Goal: Task Accomplishment & Management: Use online tool/utility

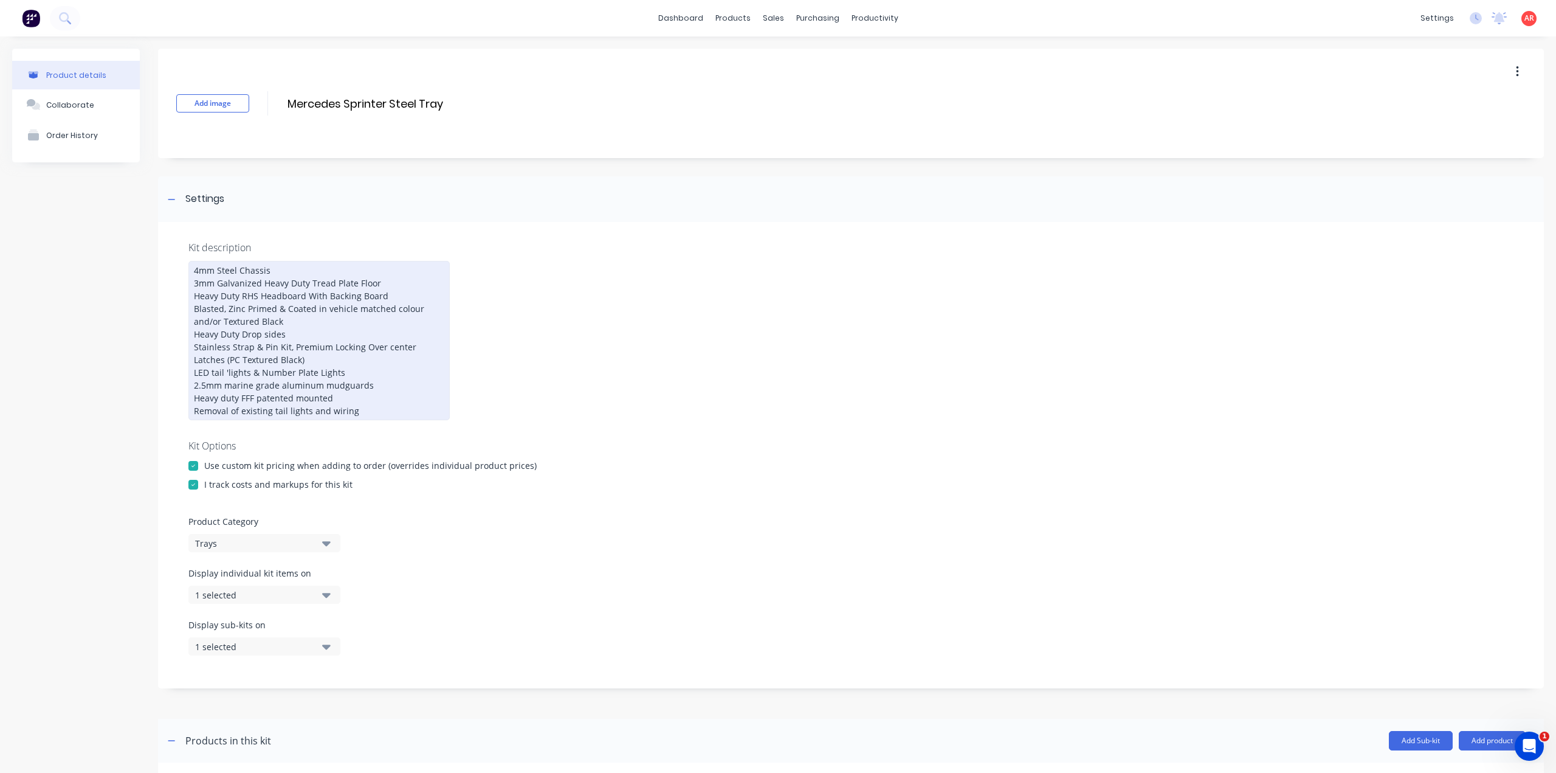
click at [228, 370] on div "4mm Steel Chassis 3mm Galvanized Heavy Duty Tread Plate Floor Heavy Duty RHS He…" at bounding box center [318, 340] width 261 height 159
click at [212, 322] on div "4mm steel chassis 3mm galvanized heavy duty tread plate floor Heavy duty RHS he…" at bounding box center [318, 340] width 261 height 159
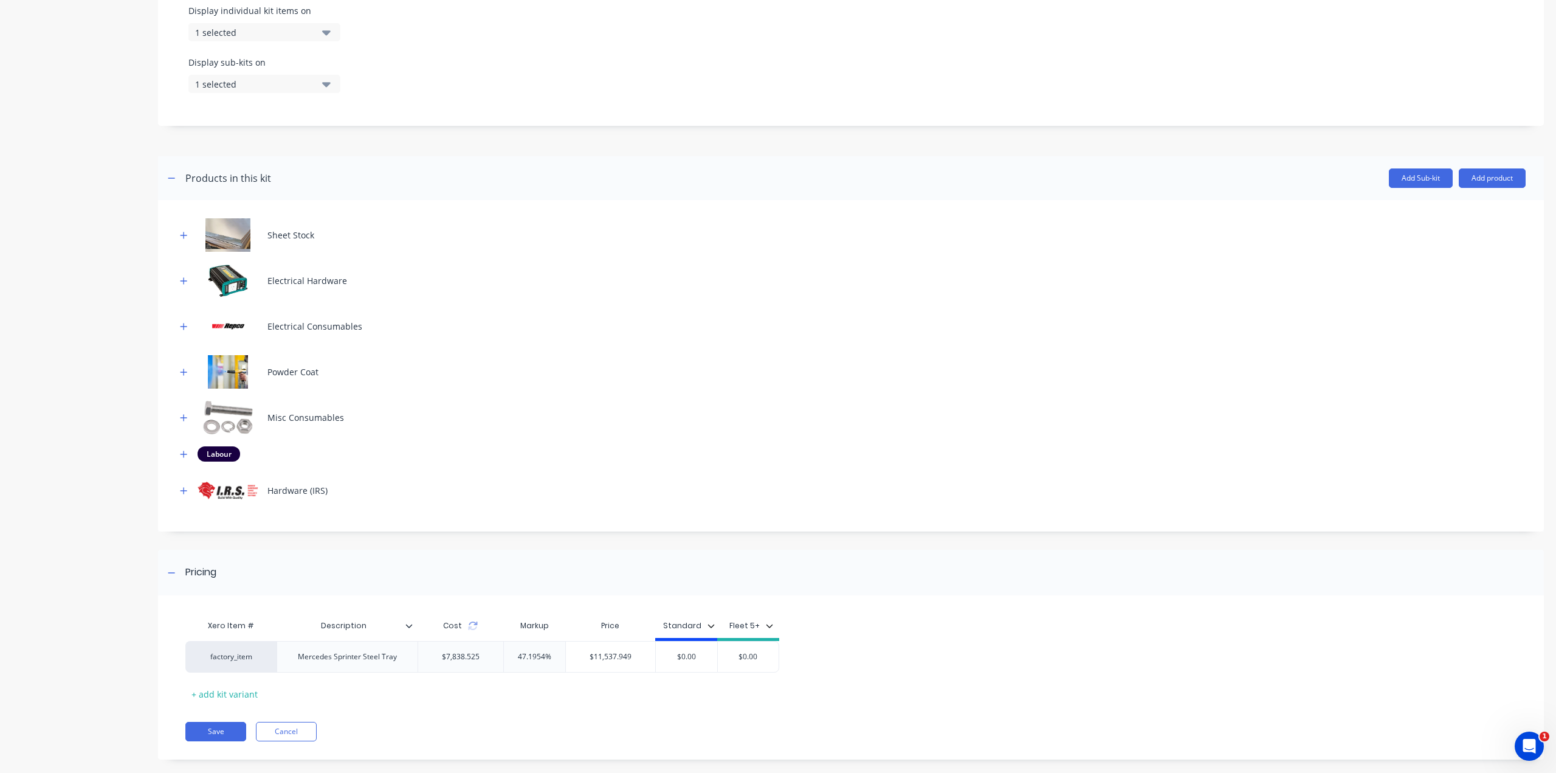
scroll to position [577, 0]
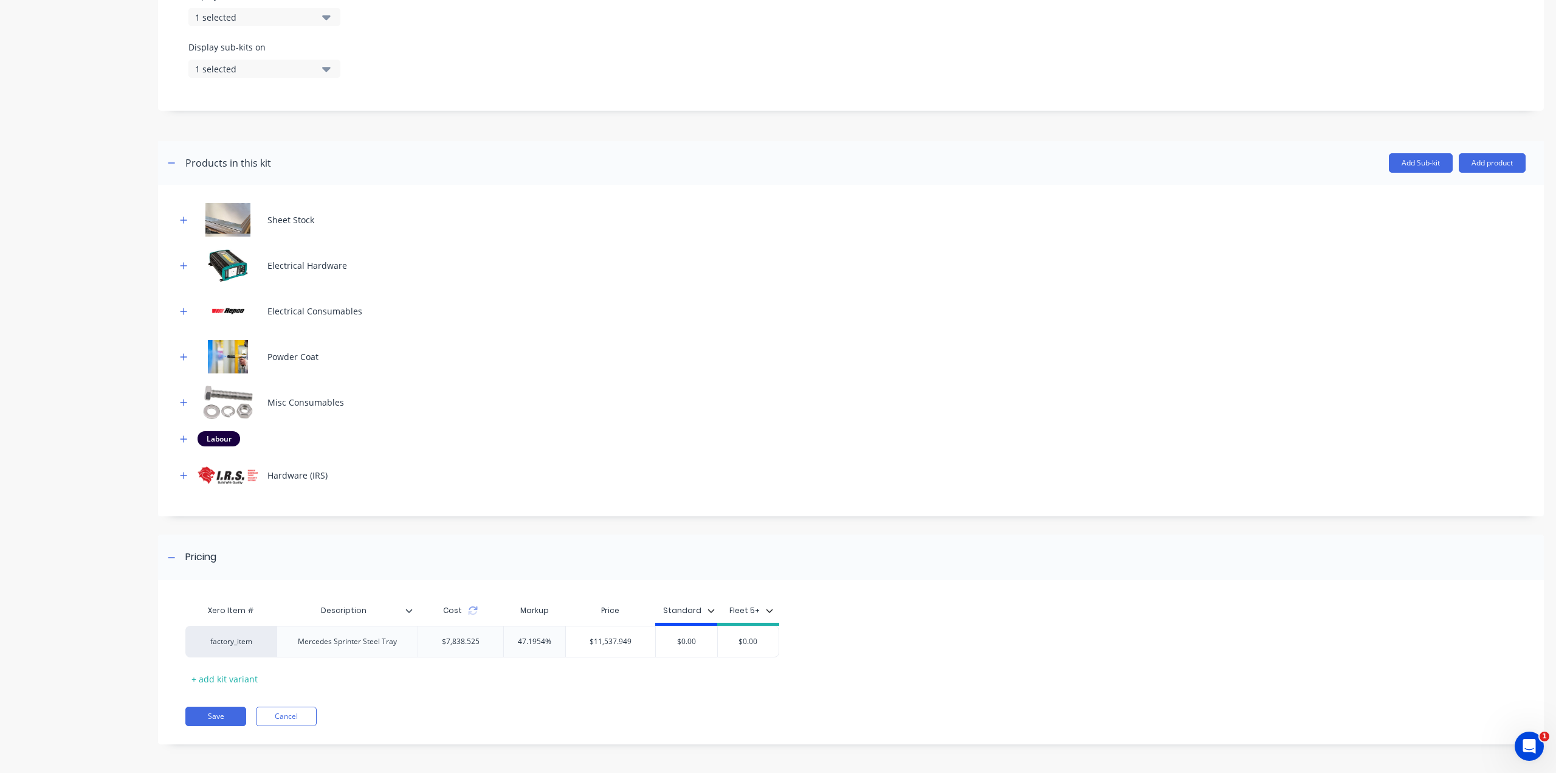
click at [473, 615] on div "Cost" at bounding box center [461, 610] width 86 height 24
drag, startPoint x: 705, startPoint y: 637, endPoint x: 660, endPoint y: 638, distance: 45.0
click at [660, 638] on input "$0.00" at bounding box center [686, 641] width 61 height 11
type input "11537.95"
click at [875, 653] on div "factory_item Mercedes Sprinter Steel Tray $7,838.525 47.1954% $11,537.949 $11,5…" at bounding box center [843, 642] width 1317 height 32
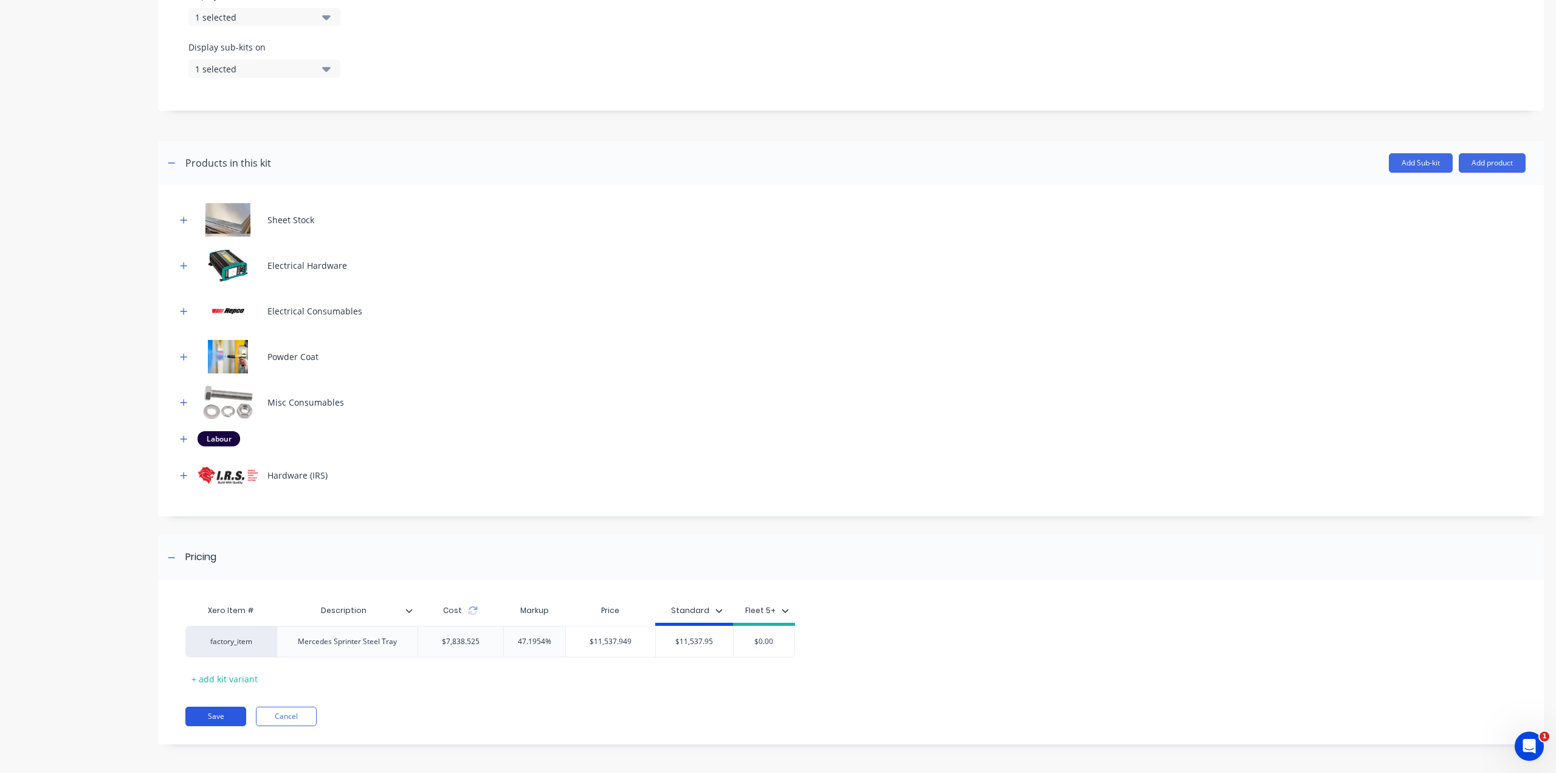
click at [199, 710] on button "Save" at bounding box center [215, 715] width 61 height 19
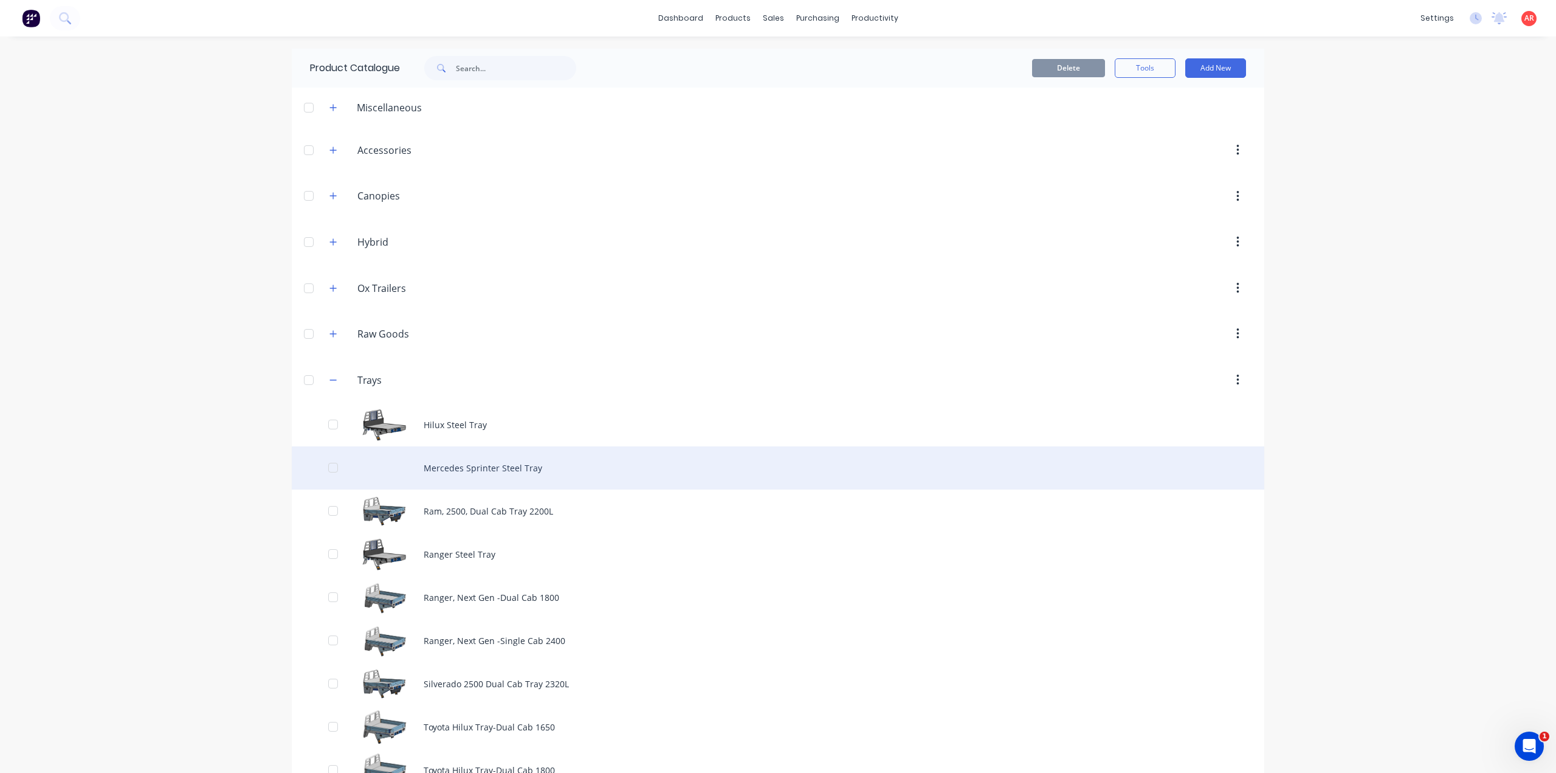
click at [491, 466] on div "Mercedes Sprinter Steel Tray" at bounding box center [778, 467] width 973 height 43
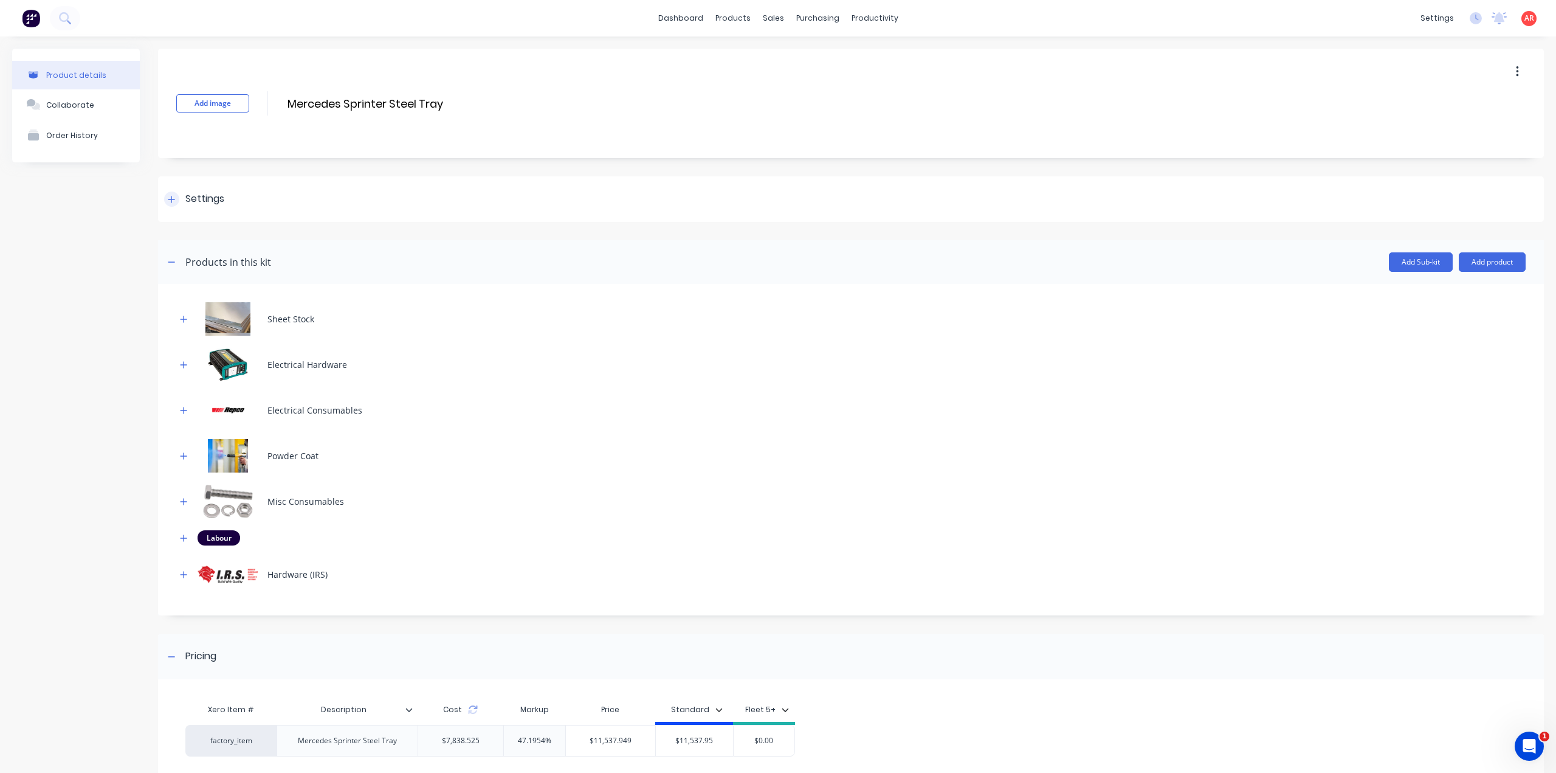
click at [176, 201] on div at bounding box center [171, 198] width 15 height 15
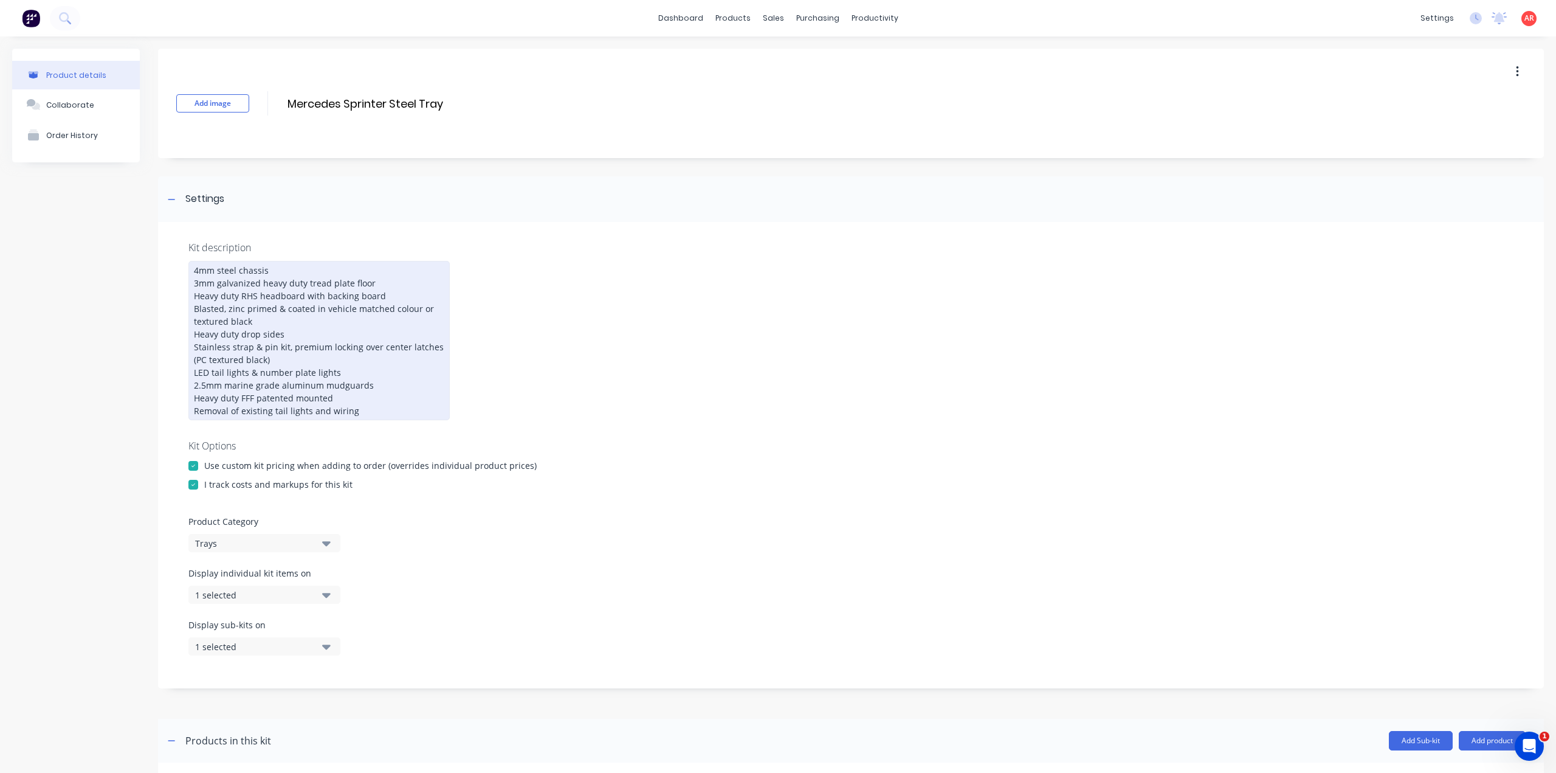
click at [385, 384] on div "4mm steel chassis 3mm galvanized heavy duty tread plate floor Heavy duty RHS he…" at bounding box center [318, 340] width 261 height 159
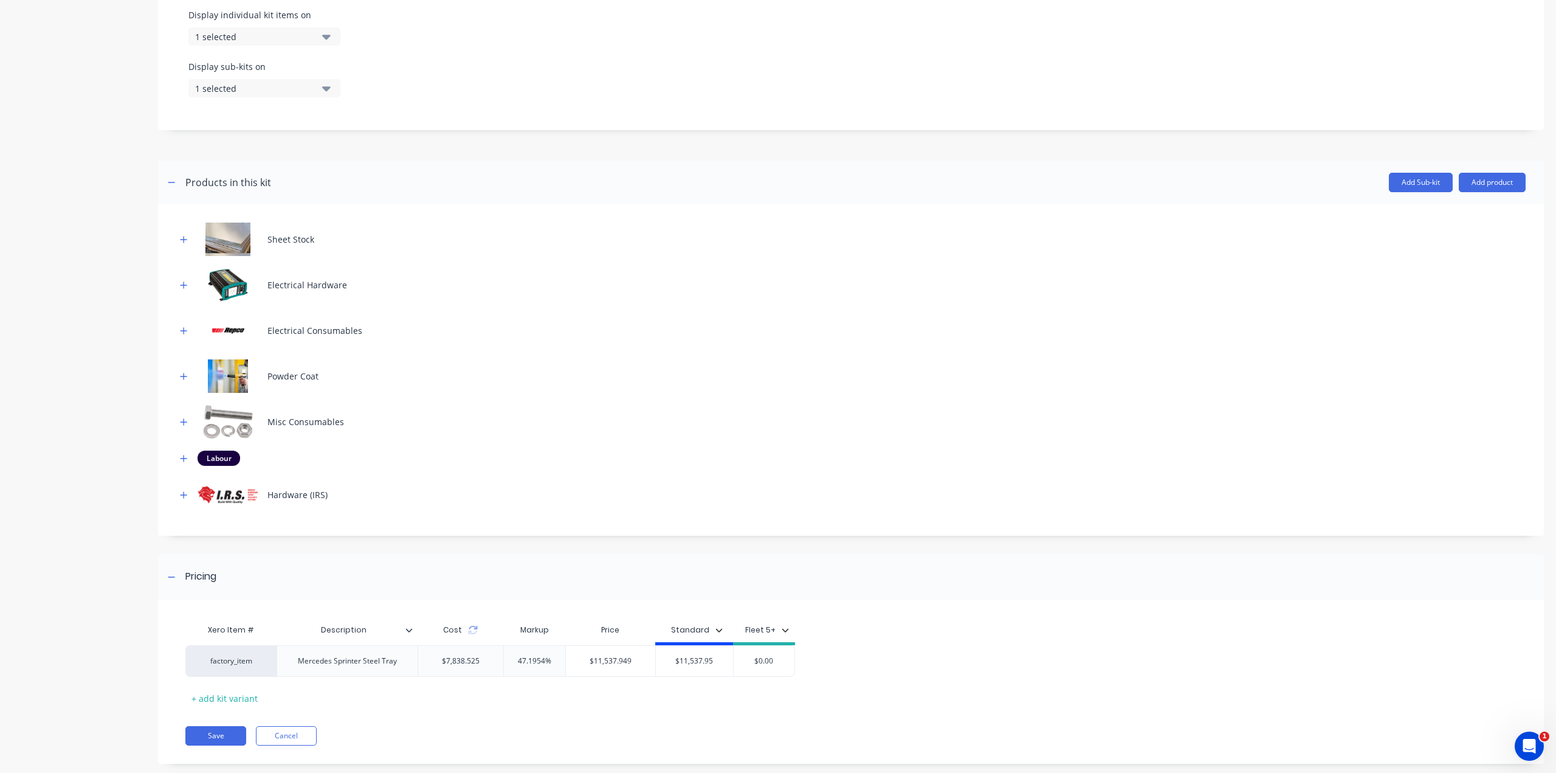
scroll to position [590, 0]
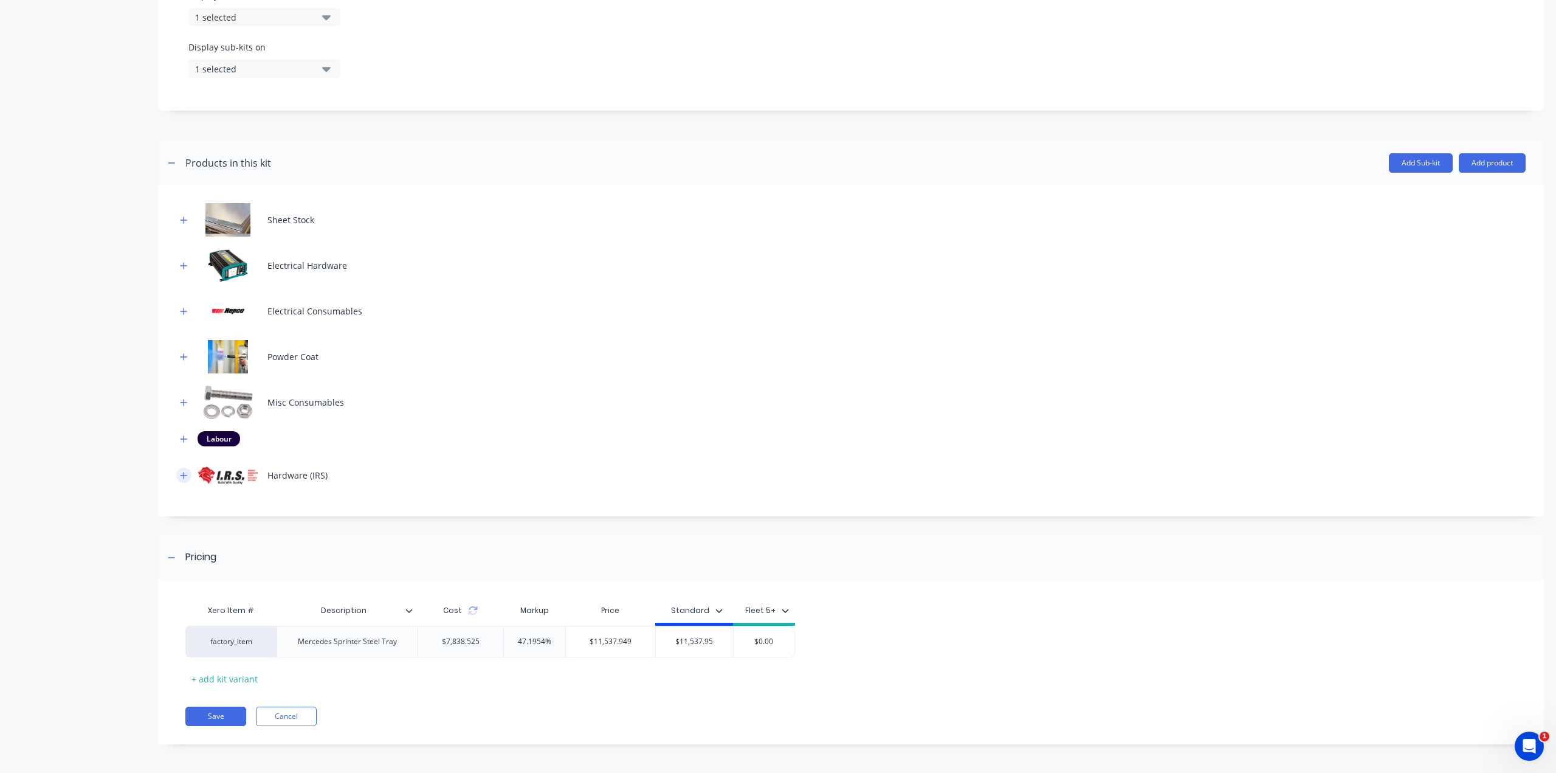
click at [180, 475] on icon "button" at bounding box center [183, 475] width 7 height 9
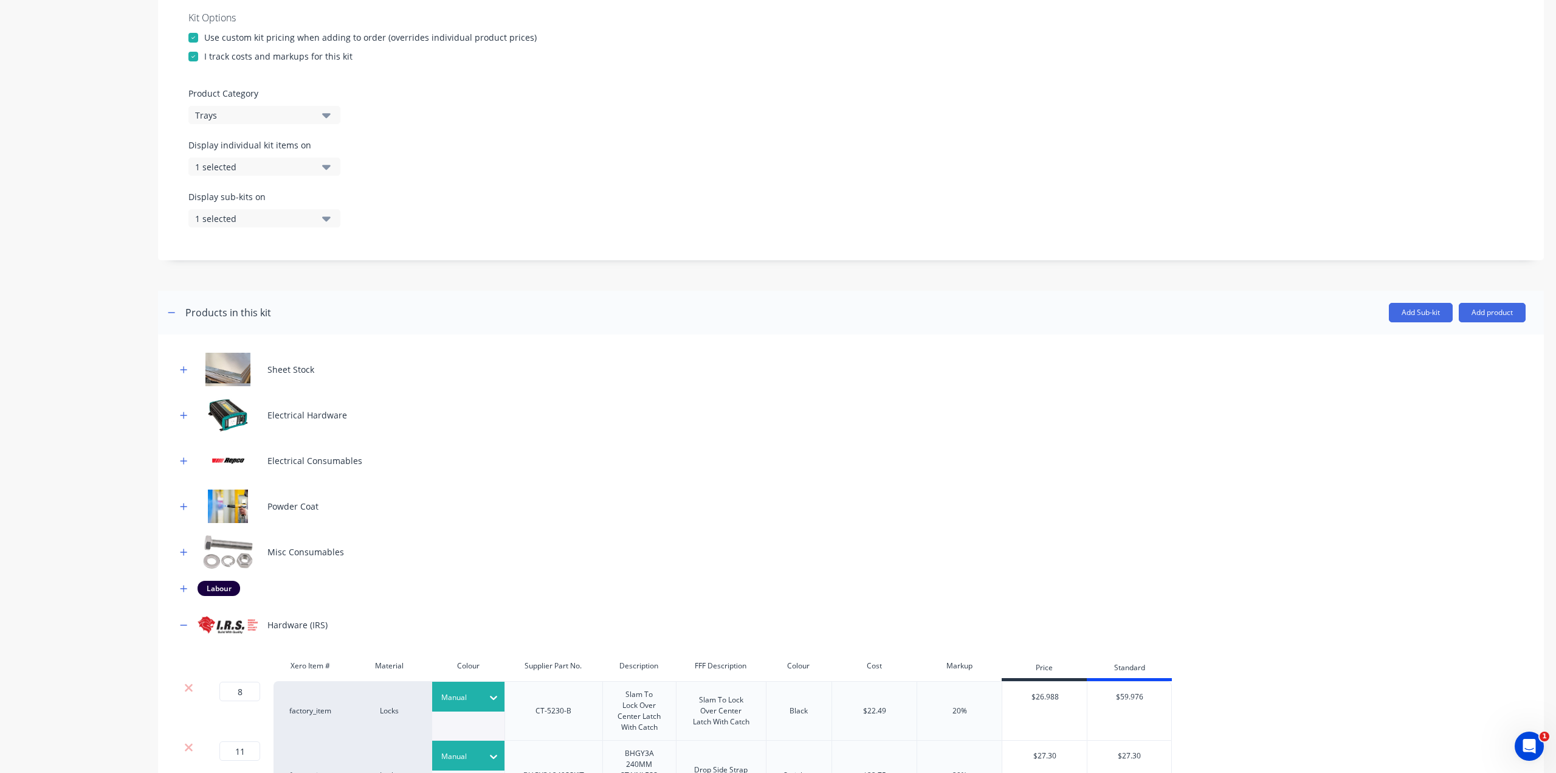
scroll to position [486, 0]
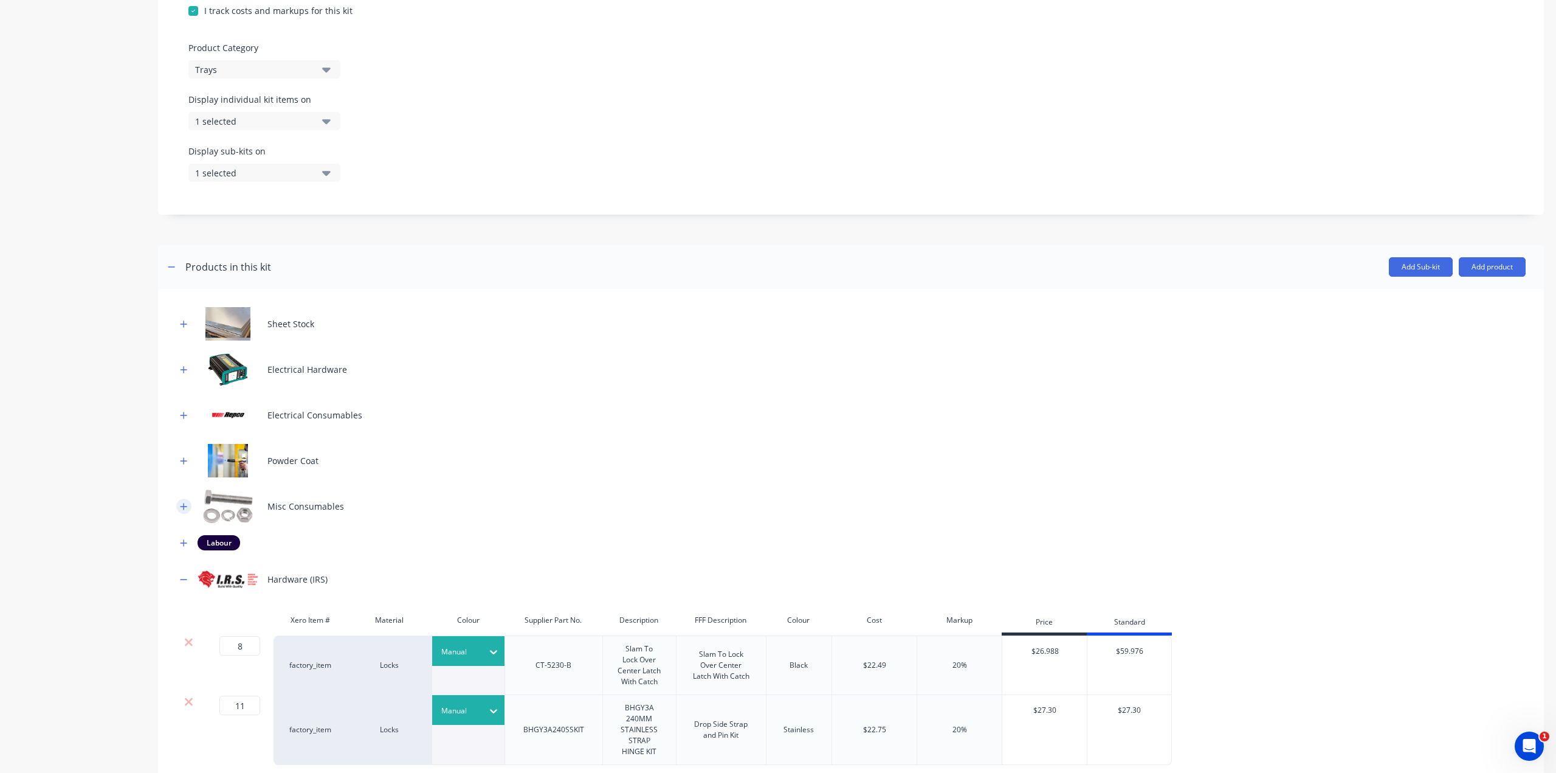
click at [182, 502] on icon "button" at bounding box center [183, 506] width 7 height 9
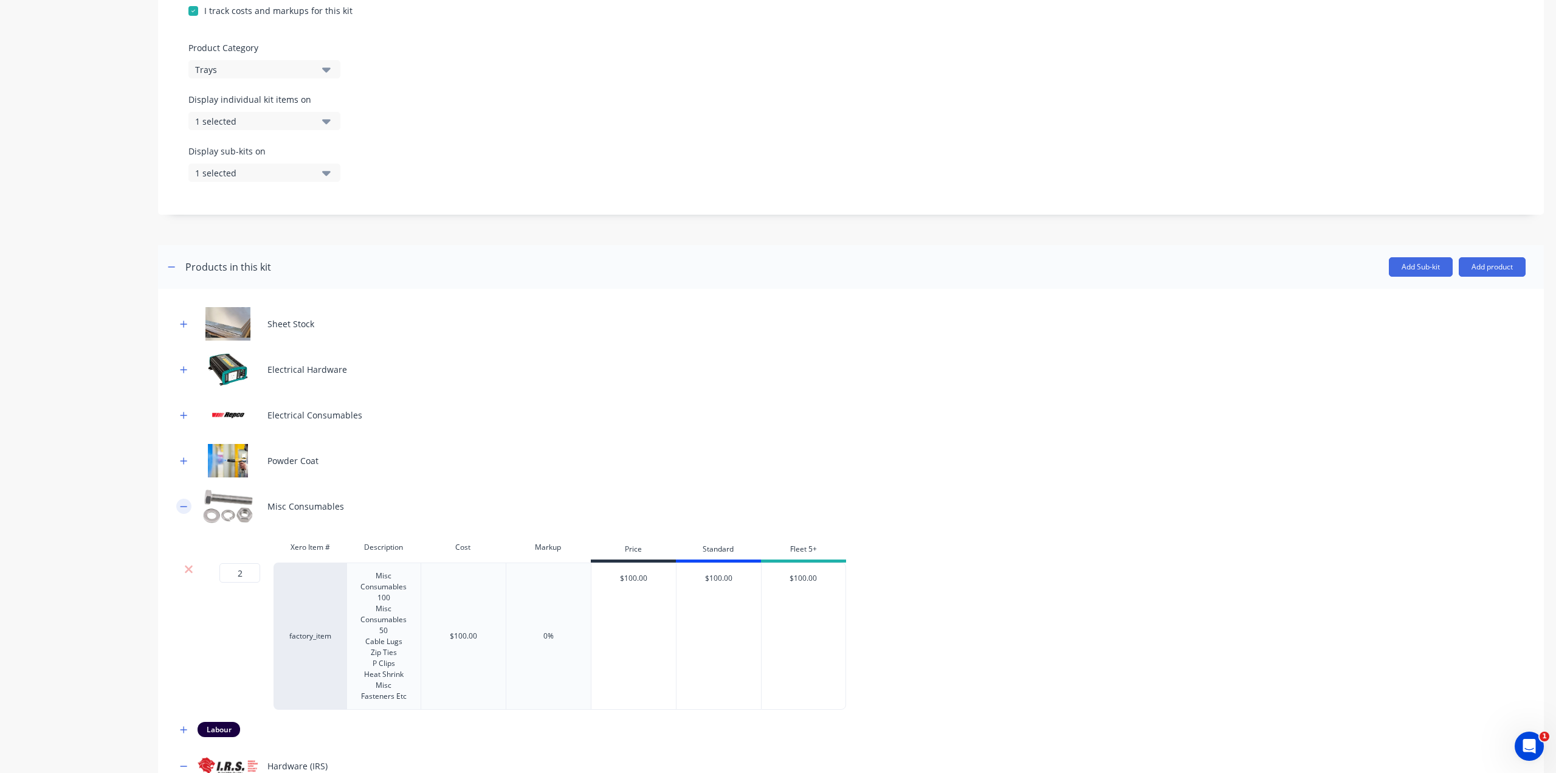
click at [182, 502] on icon "button" at bounding box center [183, 506] width 7 height 9
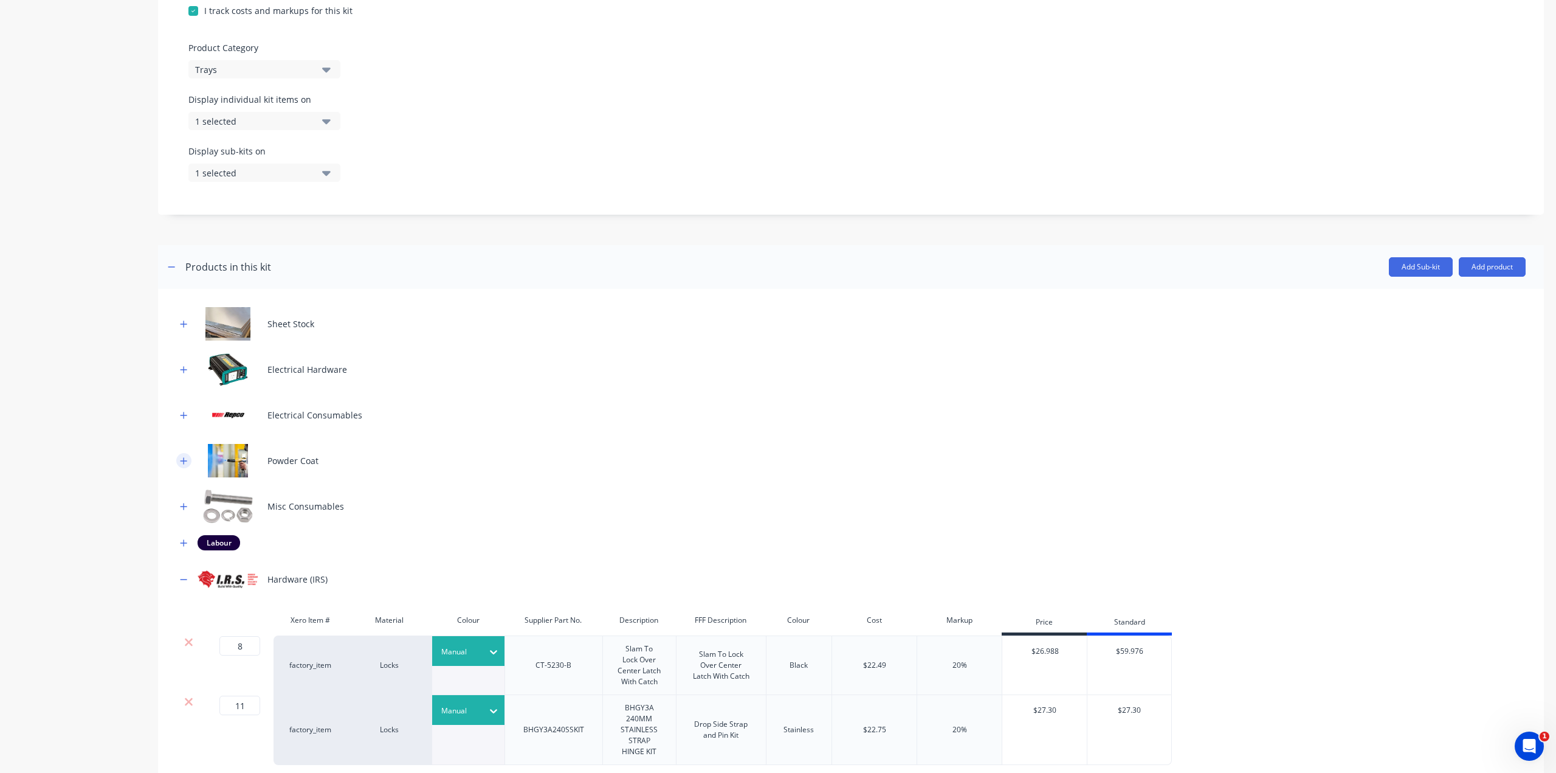
click at [181, 460] on icon "button" at bounding box center [183, 461] width 7 height 9
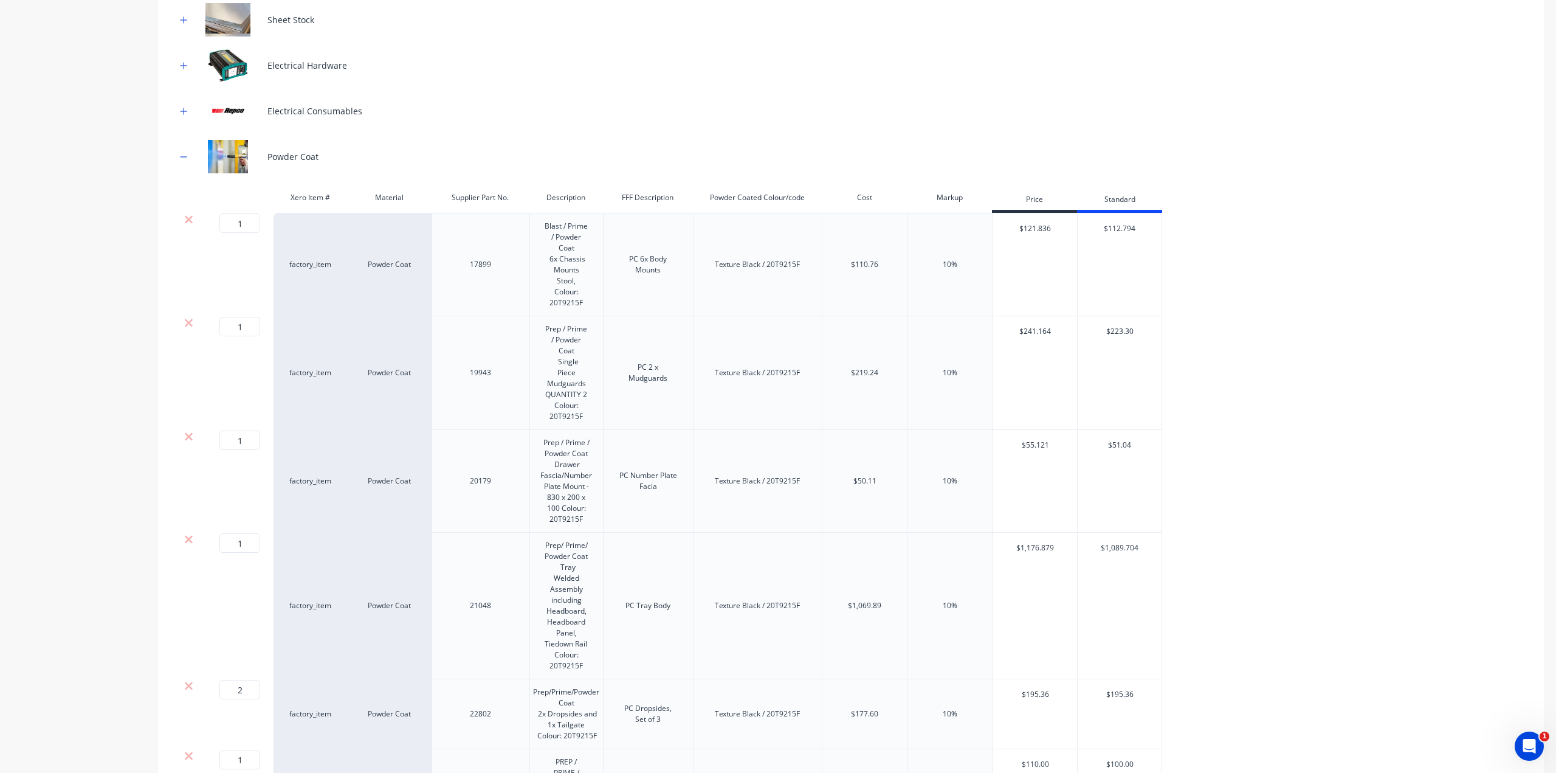
scroll to position [547, 0]
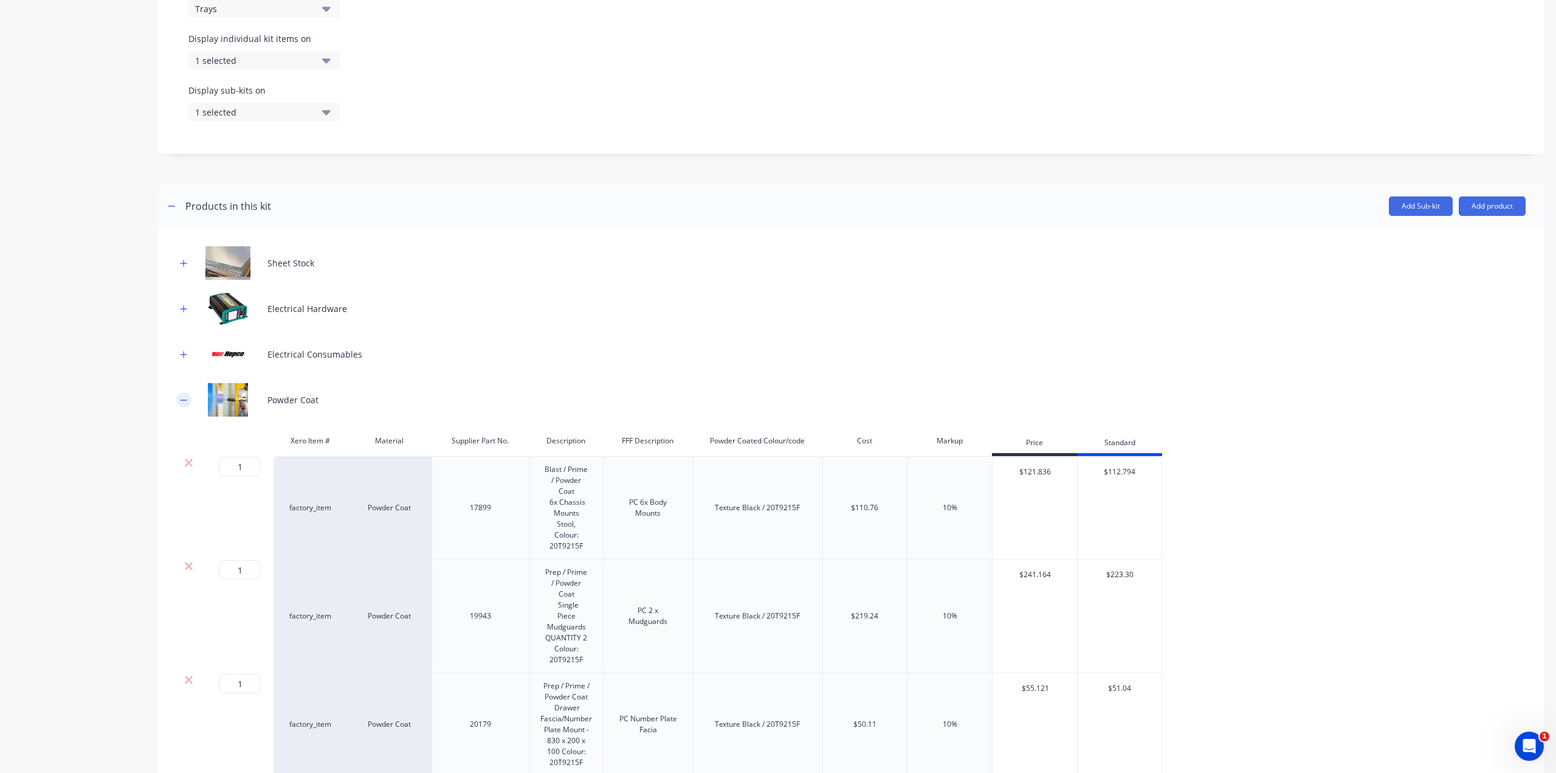
click at [185, 399] on icon "button" at bounding box center [184, 399] width 7 height 1
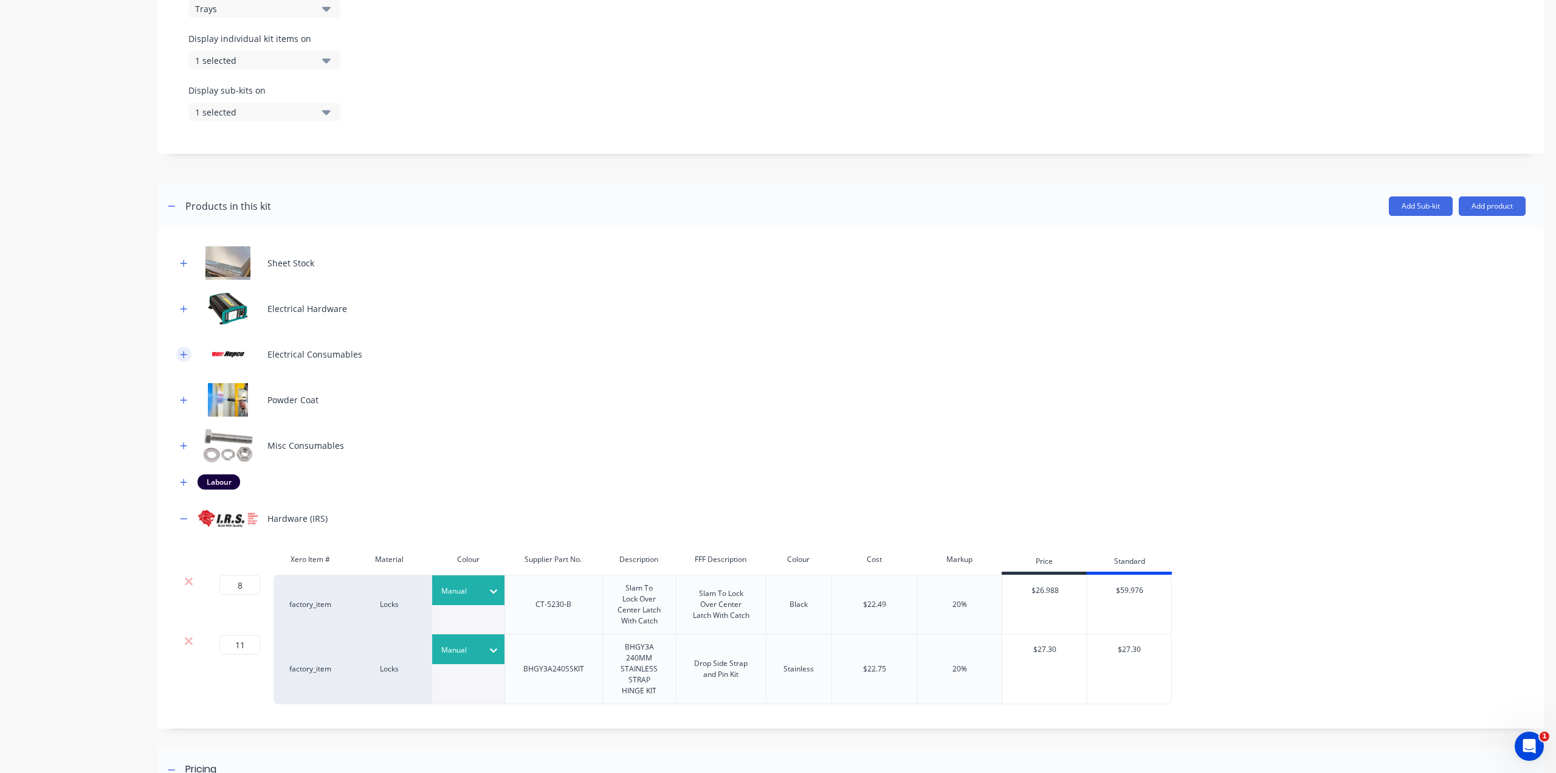
click at [182, 359] on button "button" at bounding box center [183, 353] width 15 height 15
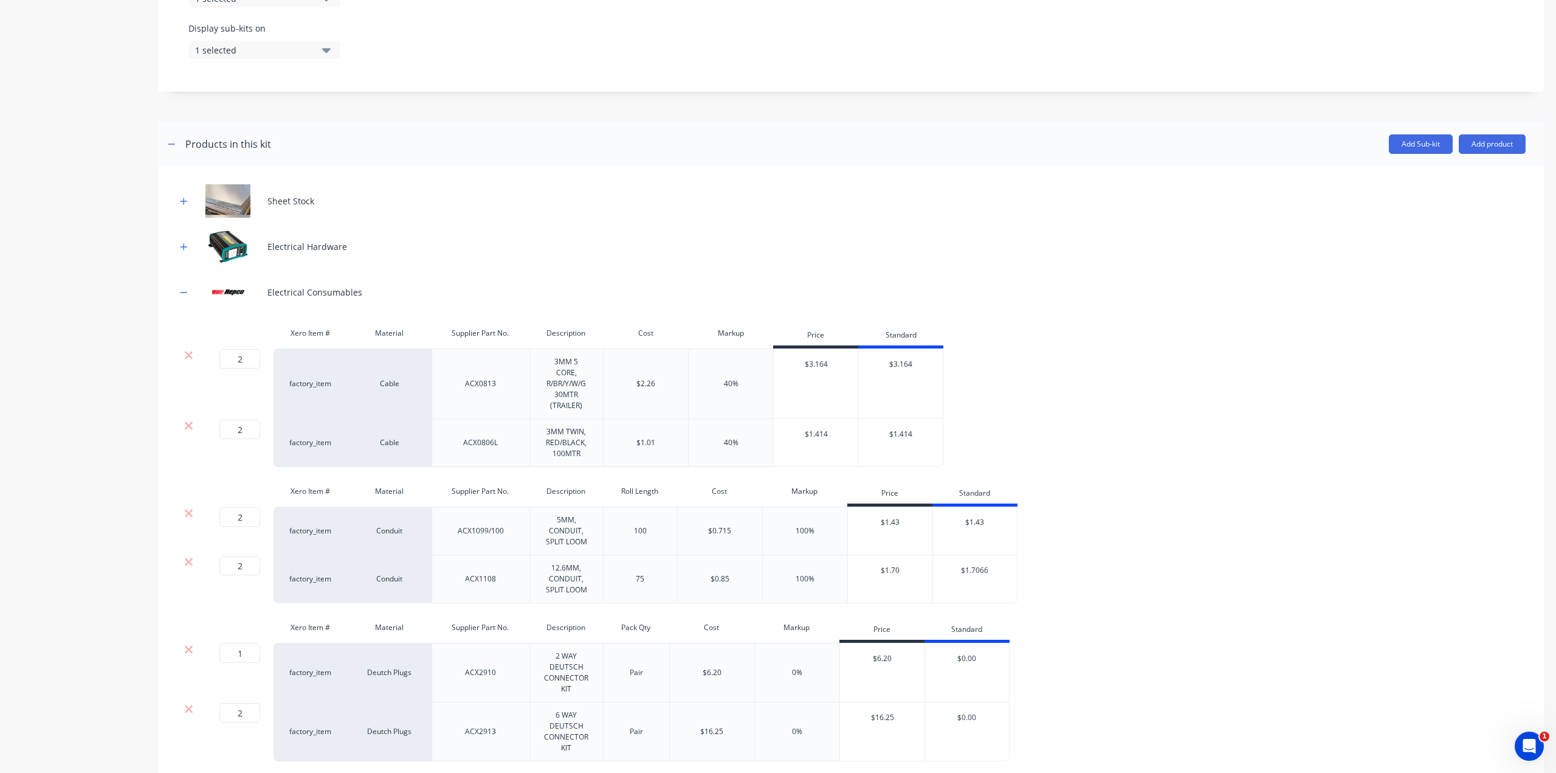
scroll to position [608, 0]
click at [181, 295] on icon "button" at bounding box center [183, 293] width 7 height 9
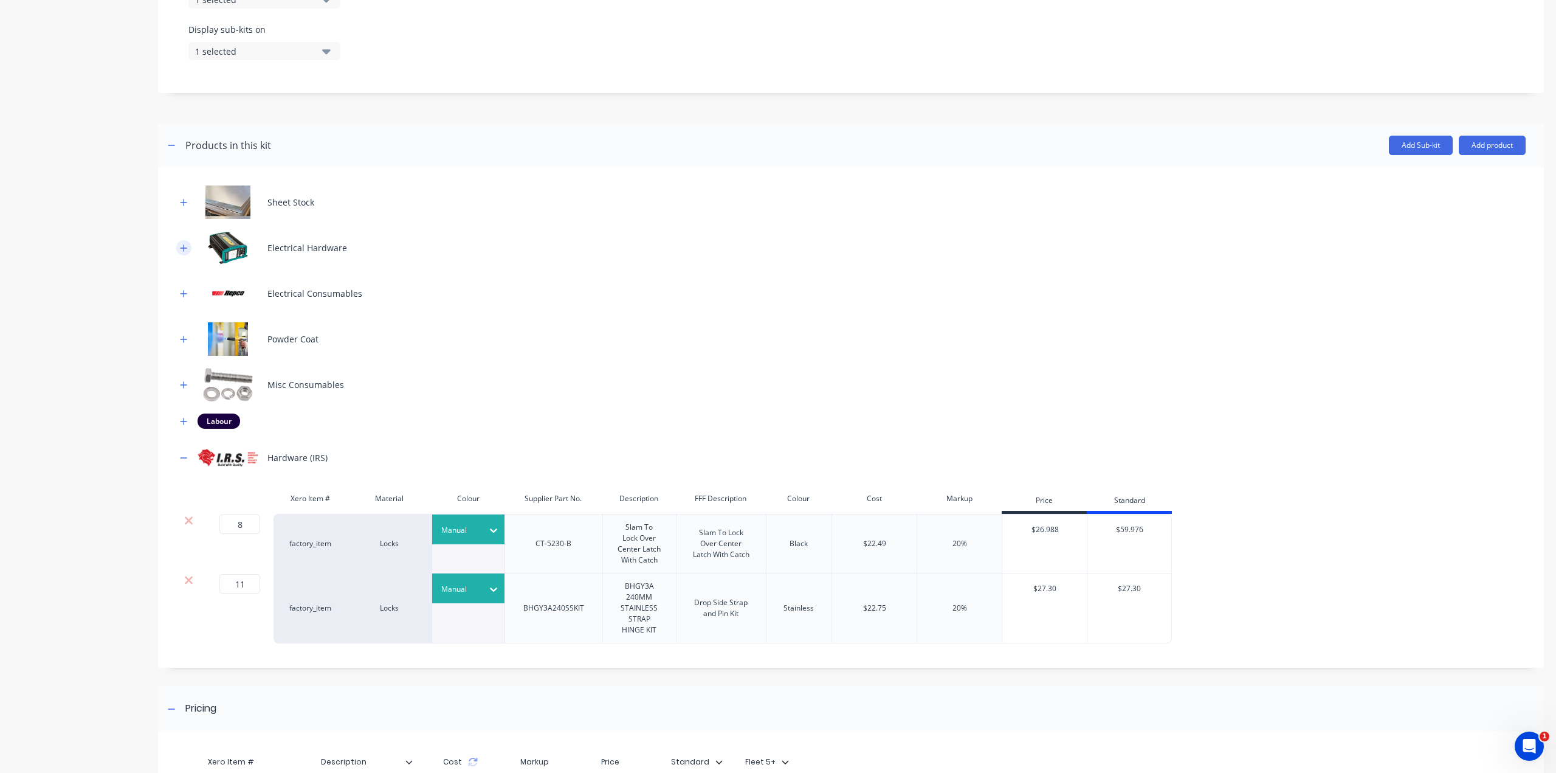
click at [182, 246] on icon "button" at bounding box center [184, 247] width 7 height 7
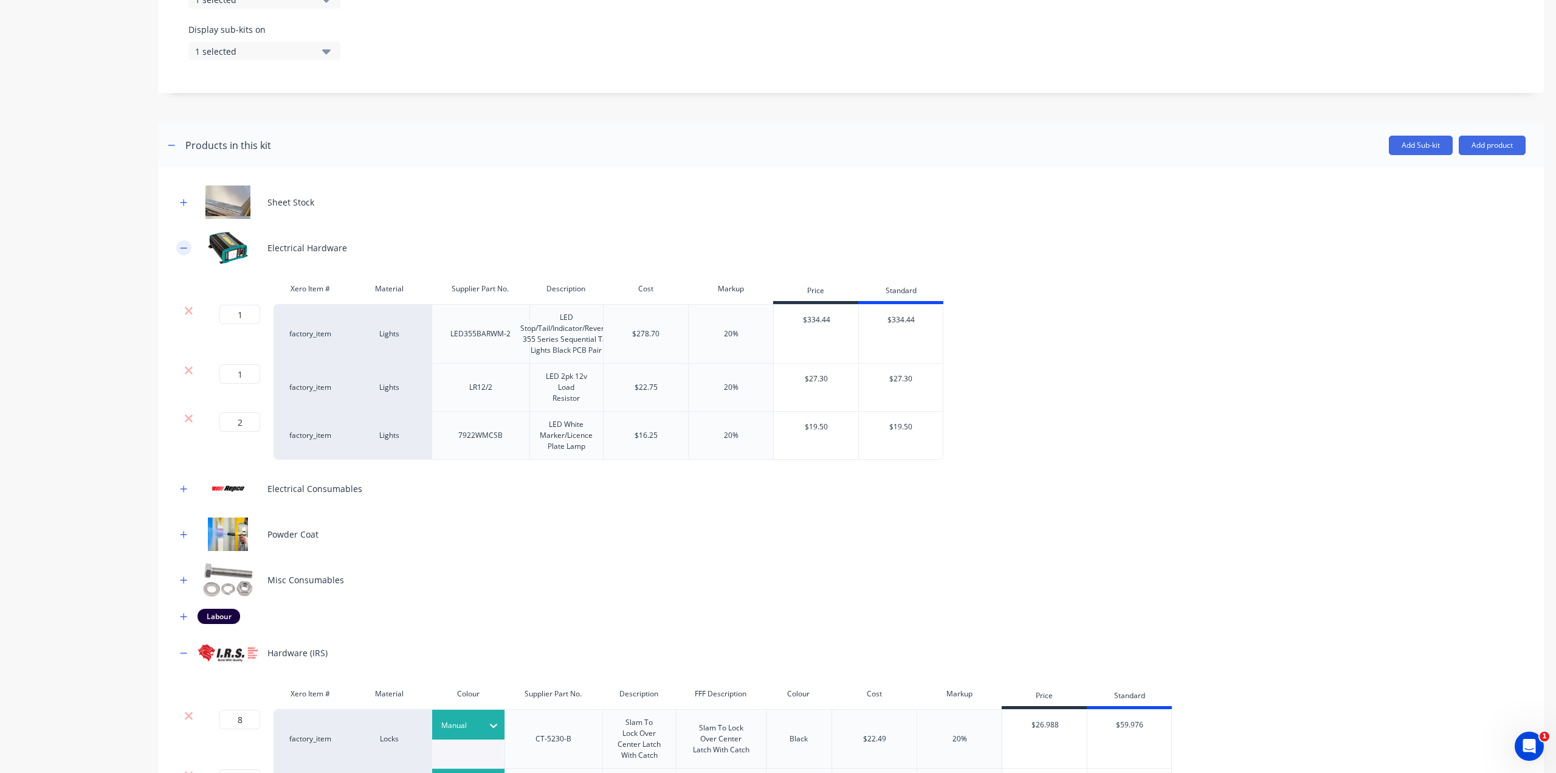
click at [182, 247] on icon "button" at bounding box center [184, 247] width 7 height 1
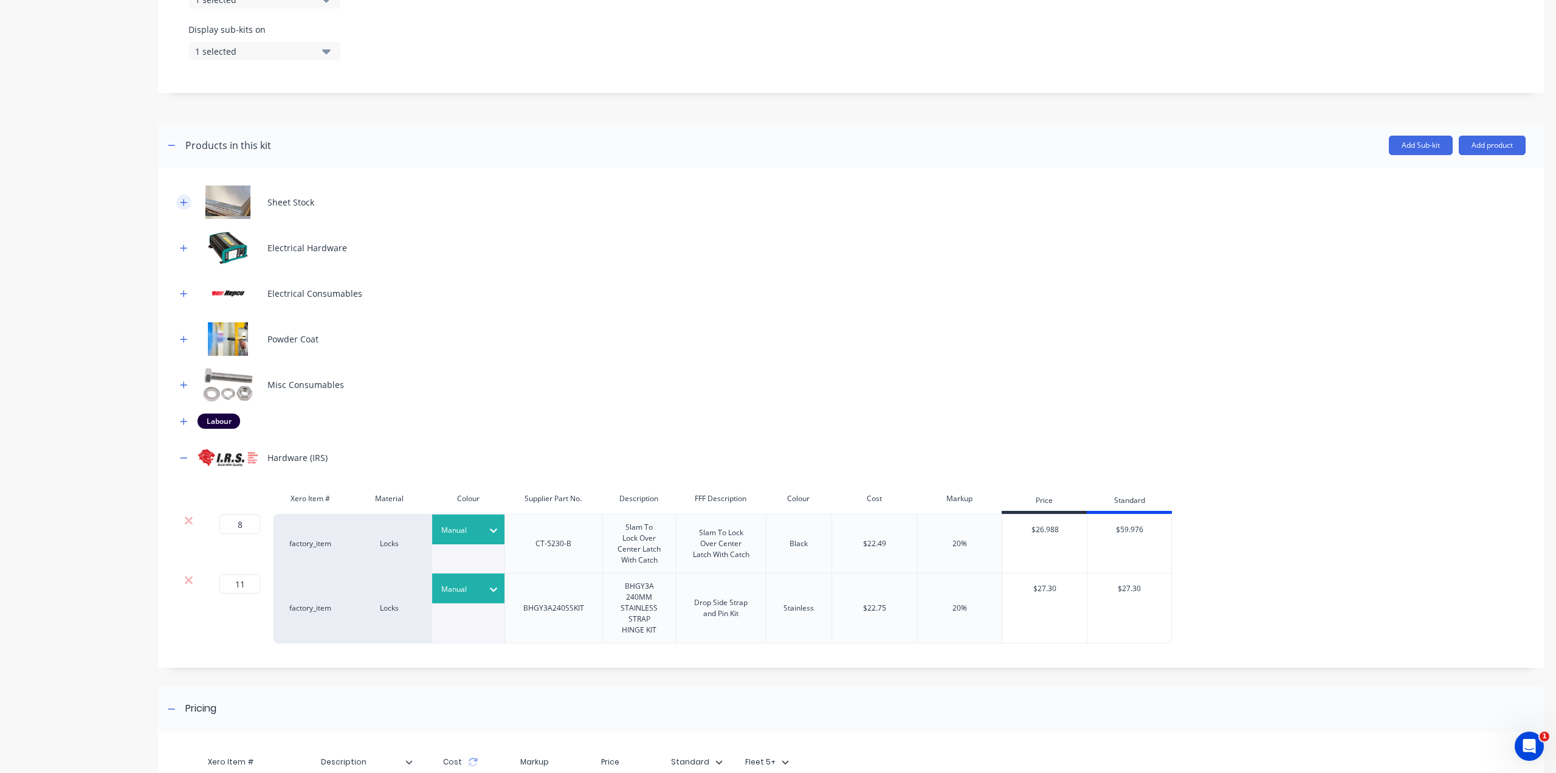
click at [180, 196] on button "button" at bounding box center [183, 202] width 15 height 15
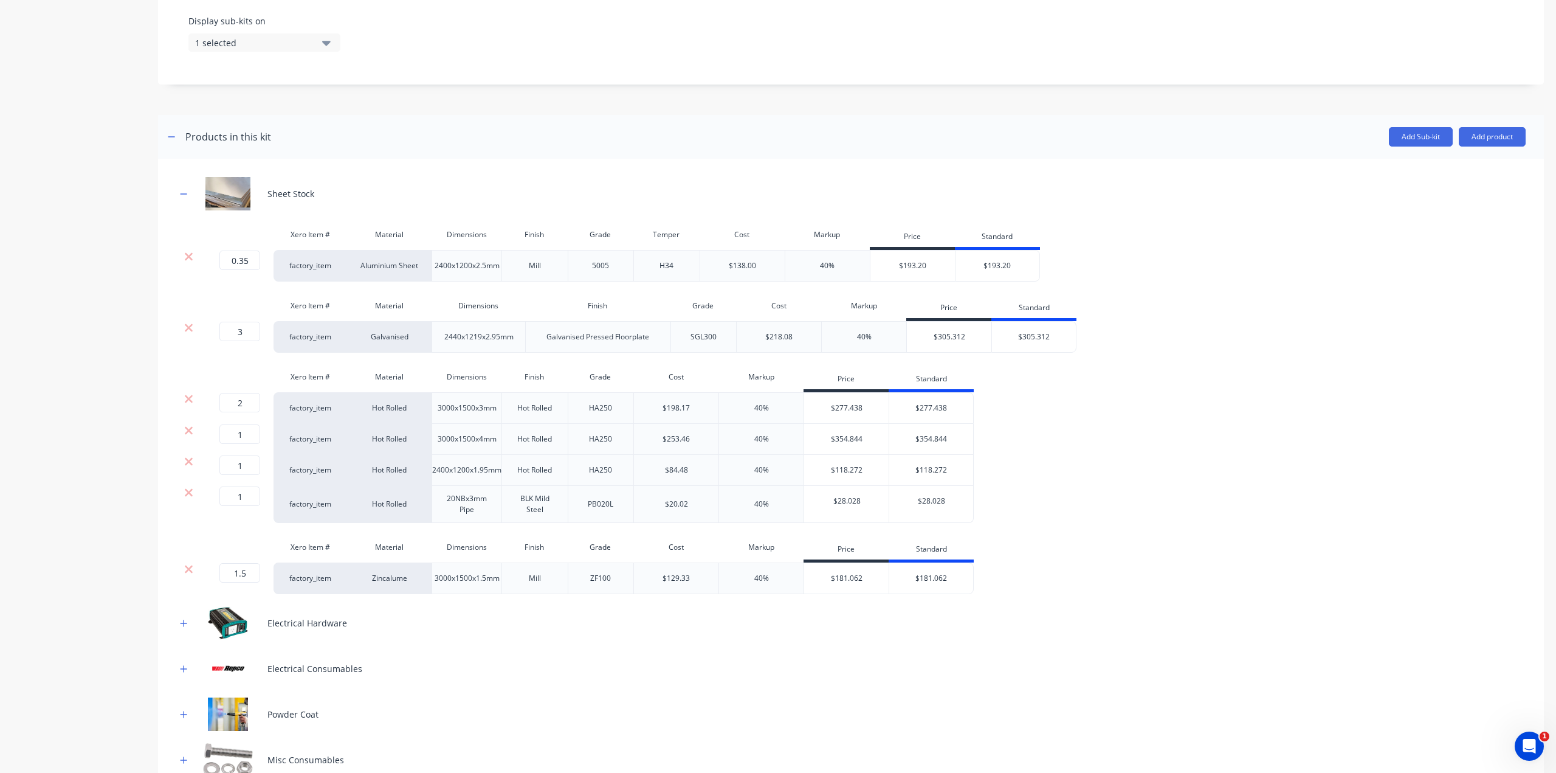
scroll to position [729, 0]
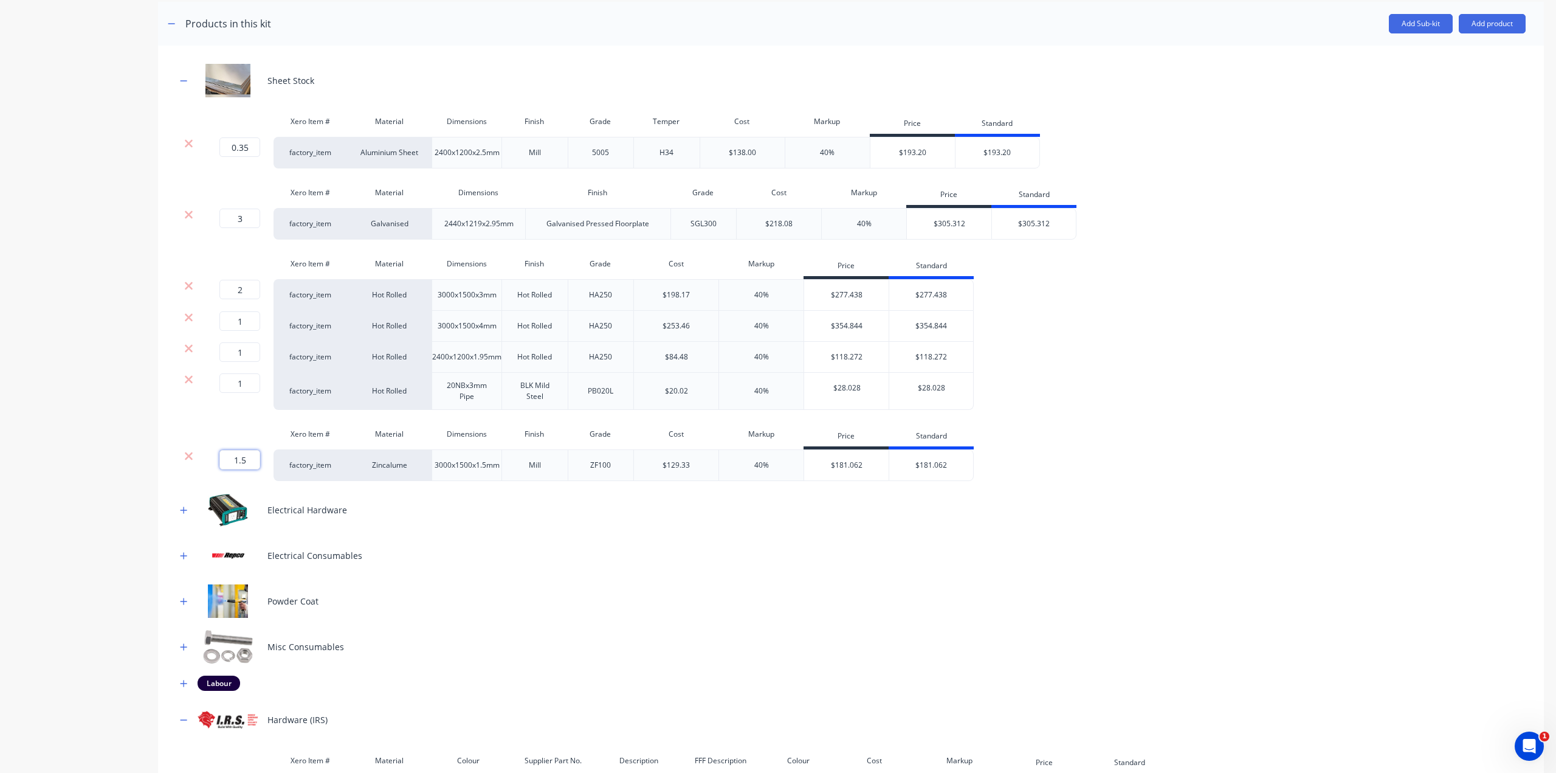
click at [249, 454] on input "1.5" at bounding box center [239, 459] width 41 height 19
type input "2"
click at [21, 525] on div "Product details Collaborate Order History" at bounding box center [76, 247] width 128 height 1857
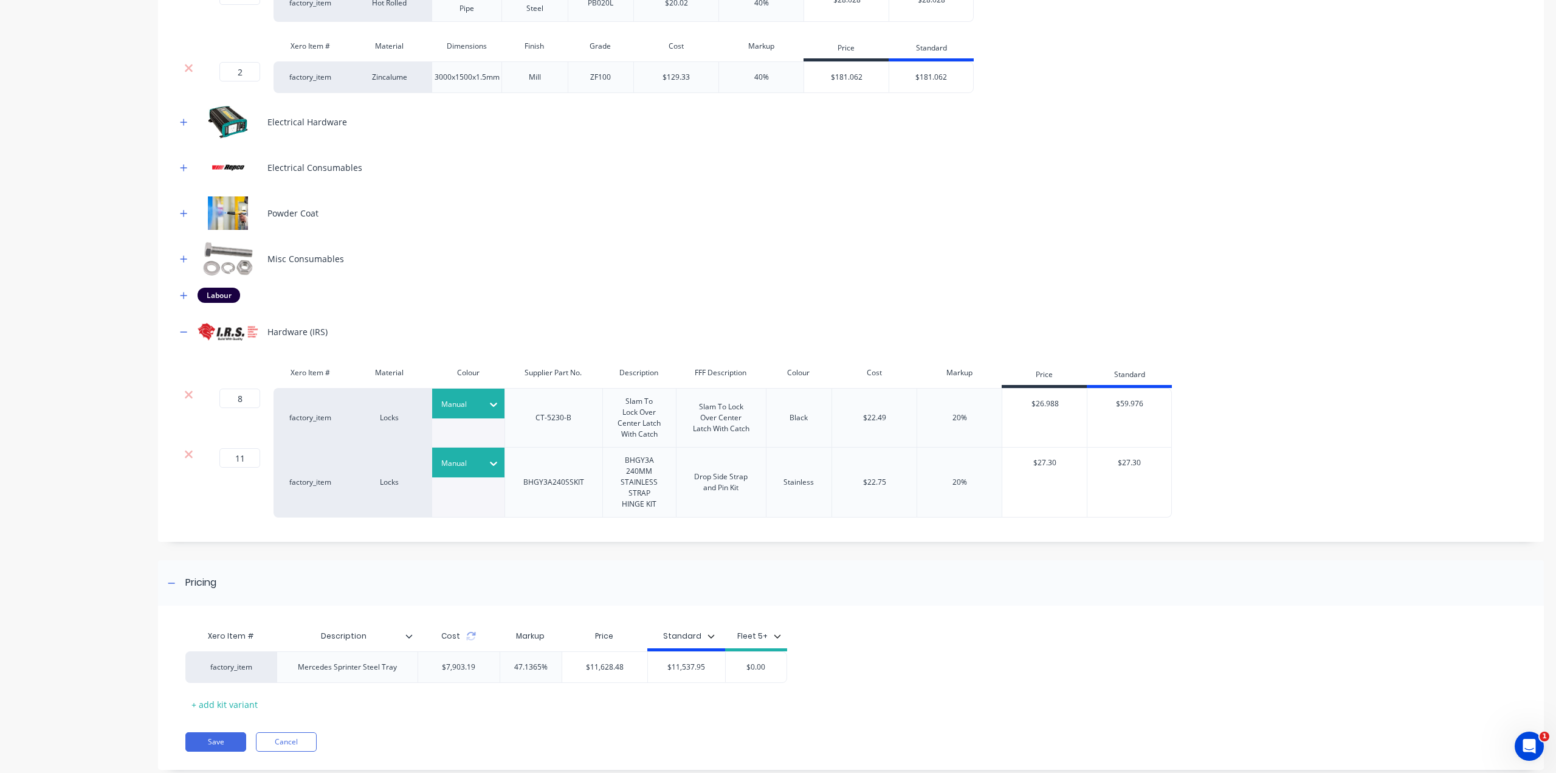
scroll to position [1140, 0]
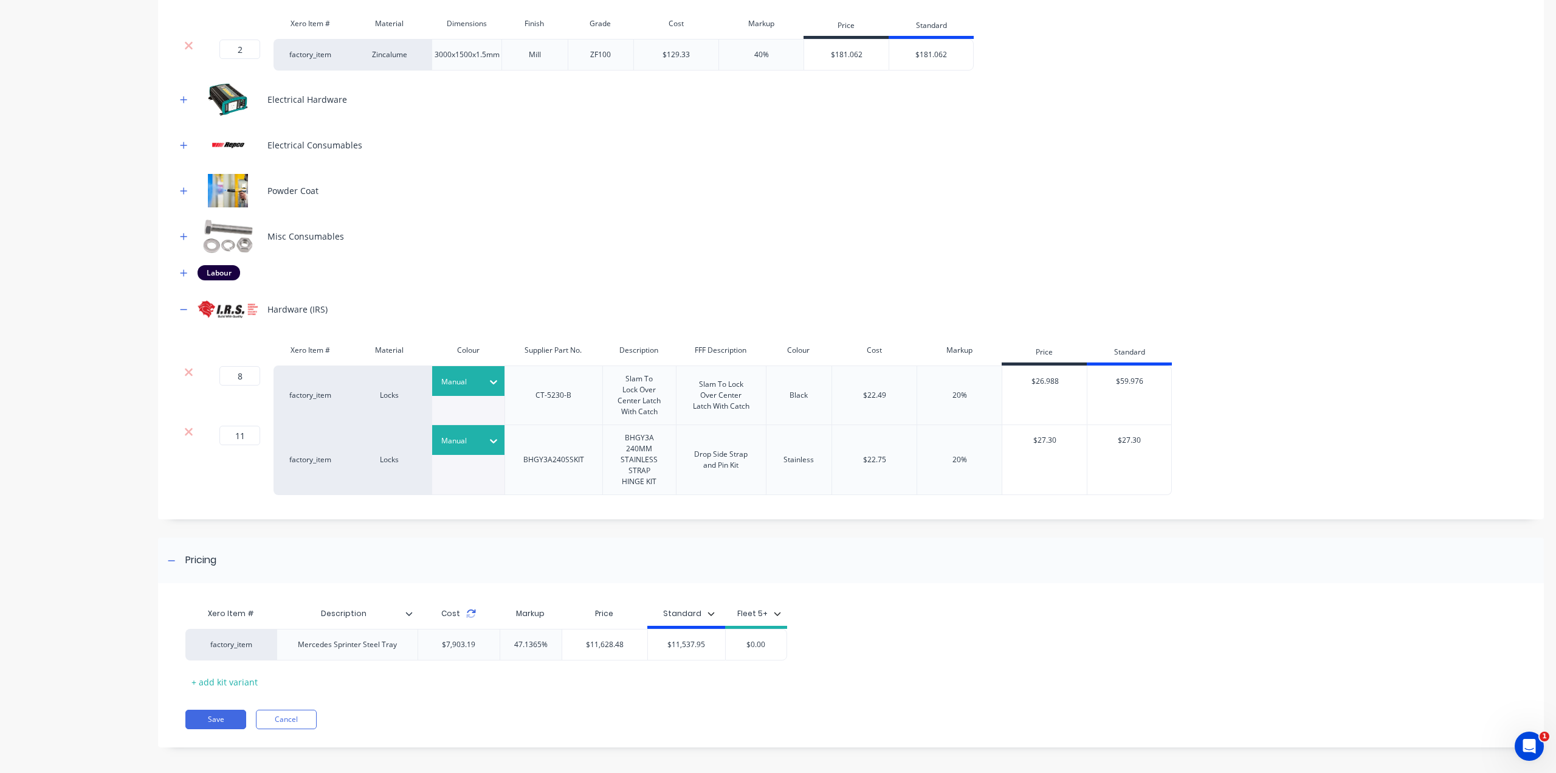
click at [471, 614] on icon at bounding box center [470, 616] width 9 height 4
drag, startPoint x: 708, startPoint y: 640, endPoint x: 684, endPoint y: 646, distance: 24.5
click at [684, 646] on div "$11,537.95 $11,537.95" at bounding box center [686, 644] width 77 height 30
type input "11628.48"
click at [950, 686] on div "Xero Item # Description Cost Markup Price Standard Fleet 5+ factory_item Merced…" at bounding box center [843, 646] width 1317 height 90
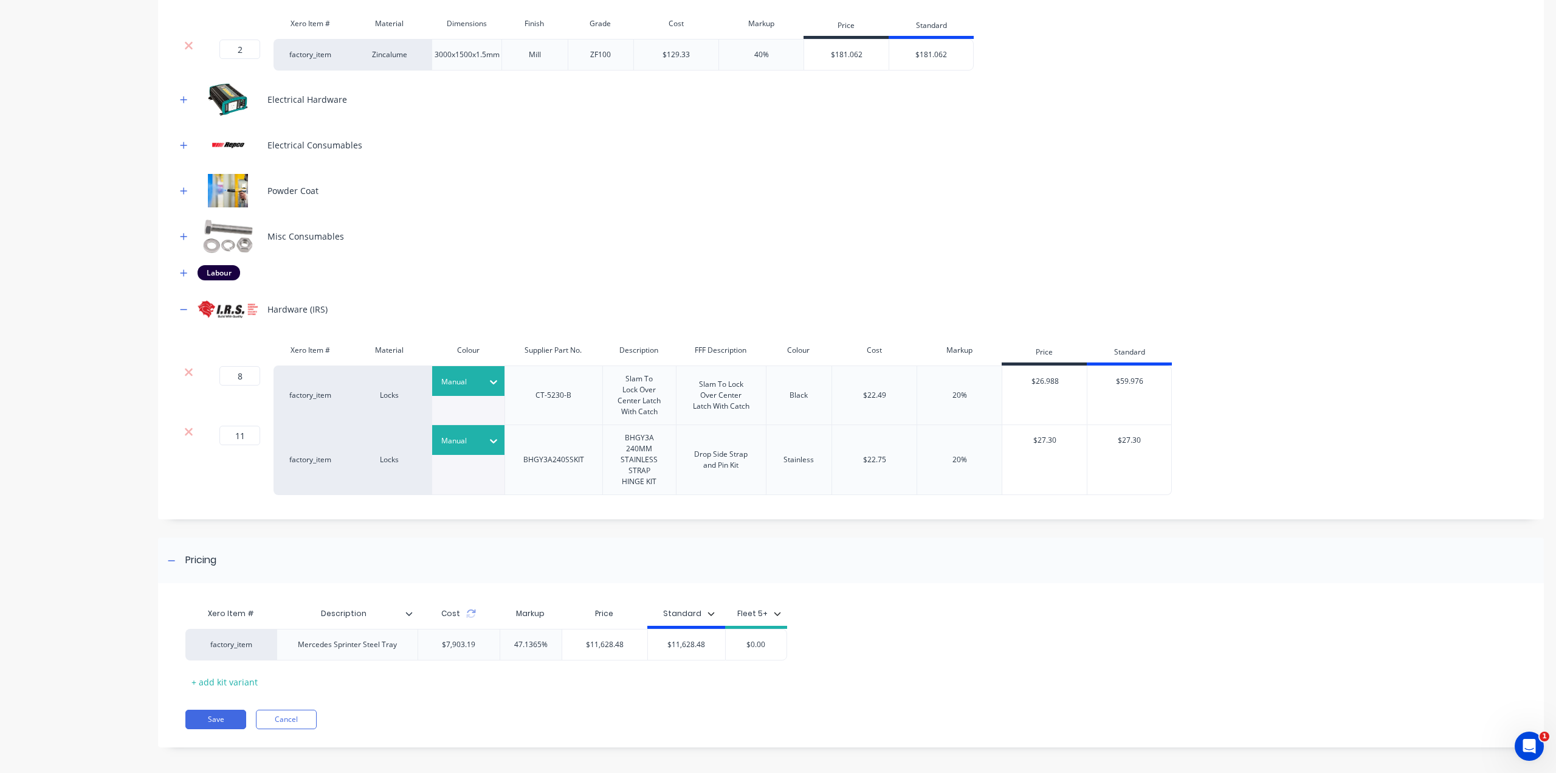
scroll to position [897, 0]
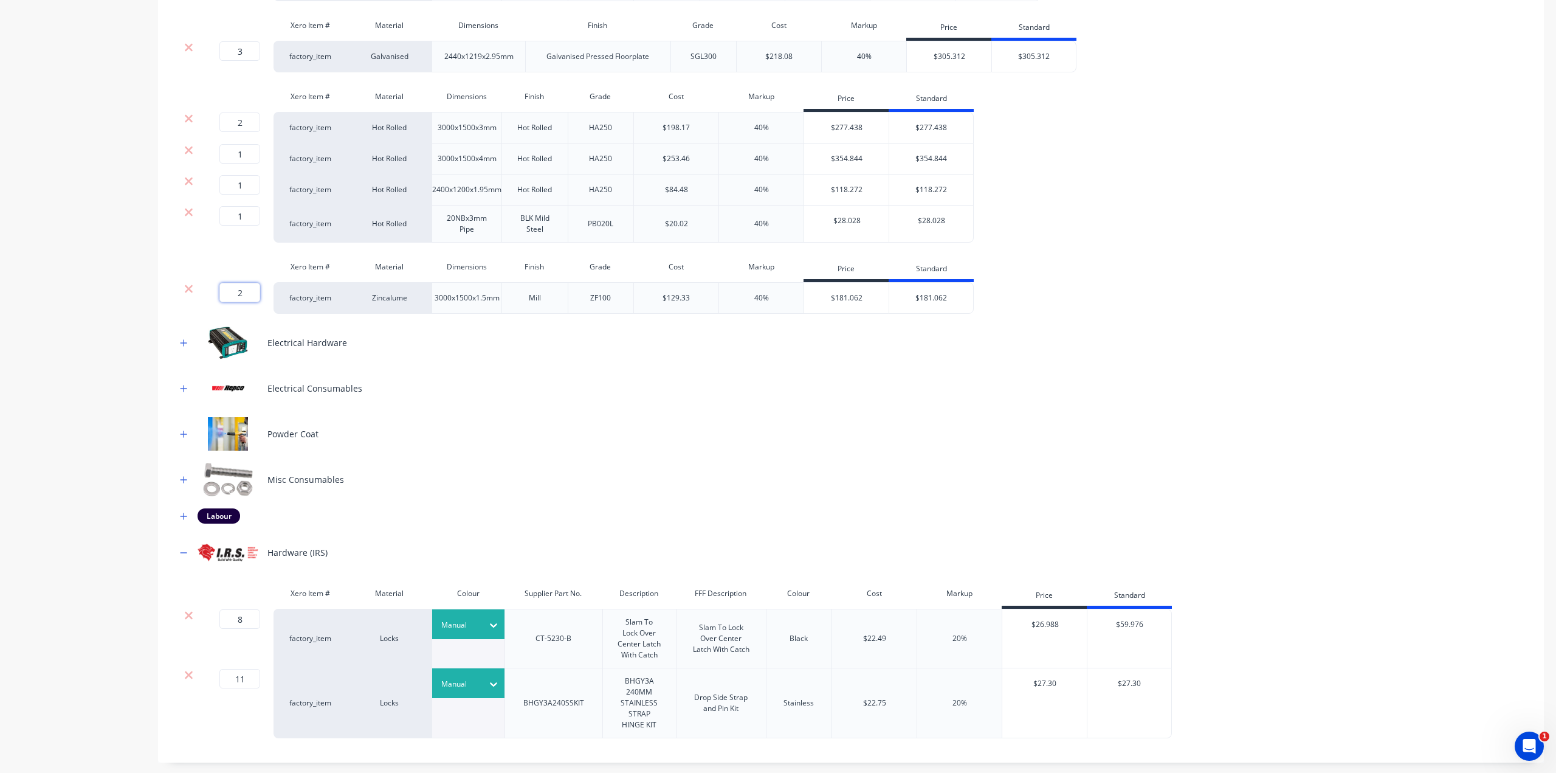
click at [246, 297] on input "2" at bounding box center [239, 292] width 41 height 19
type input "1.5"
click at [70, 294] on div "Product details Collaborate Order History" at bounding box center [76, 80] width 128 height 1857
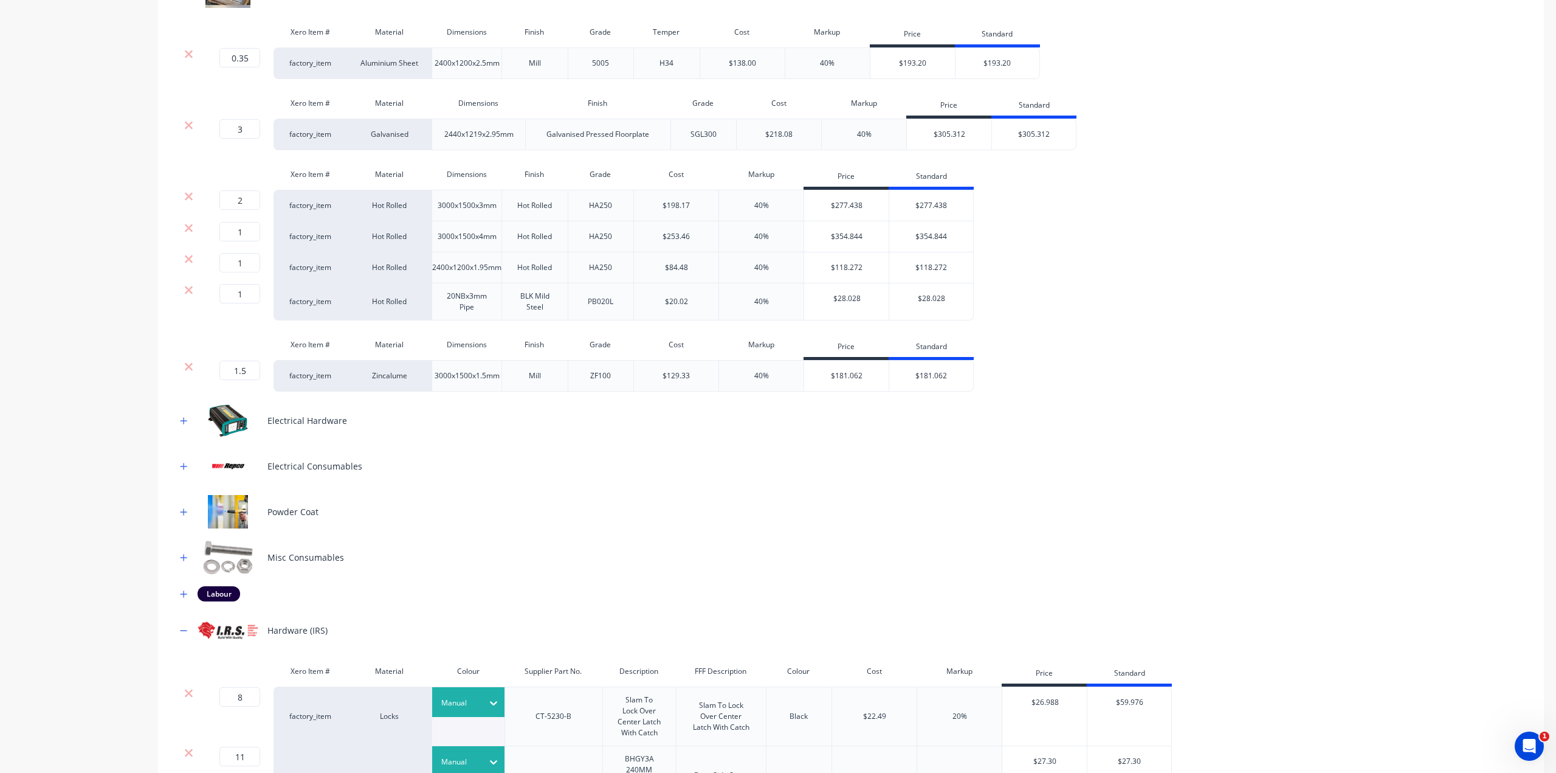
scroll to position [775, 0]
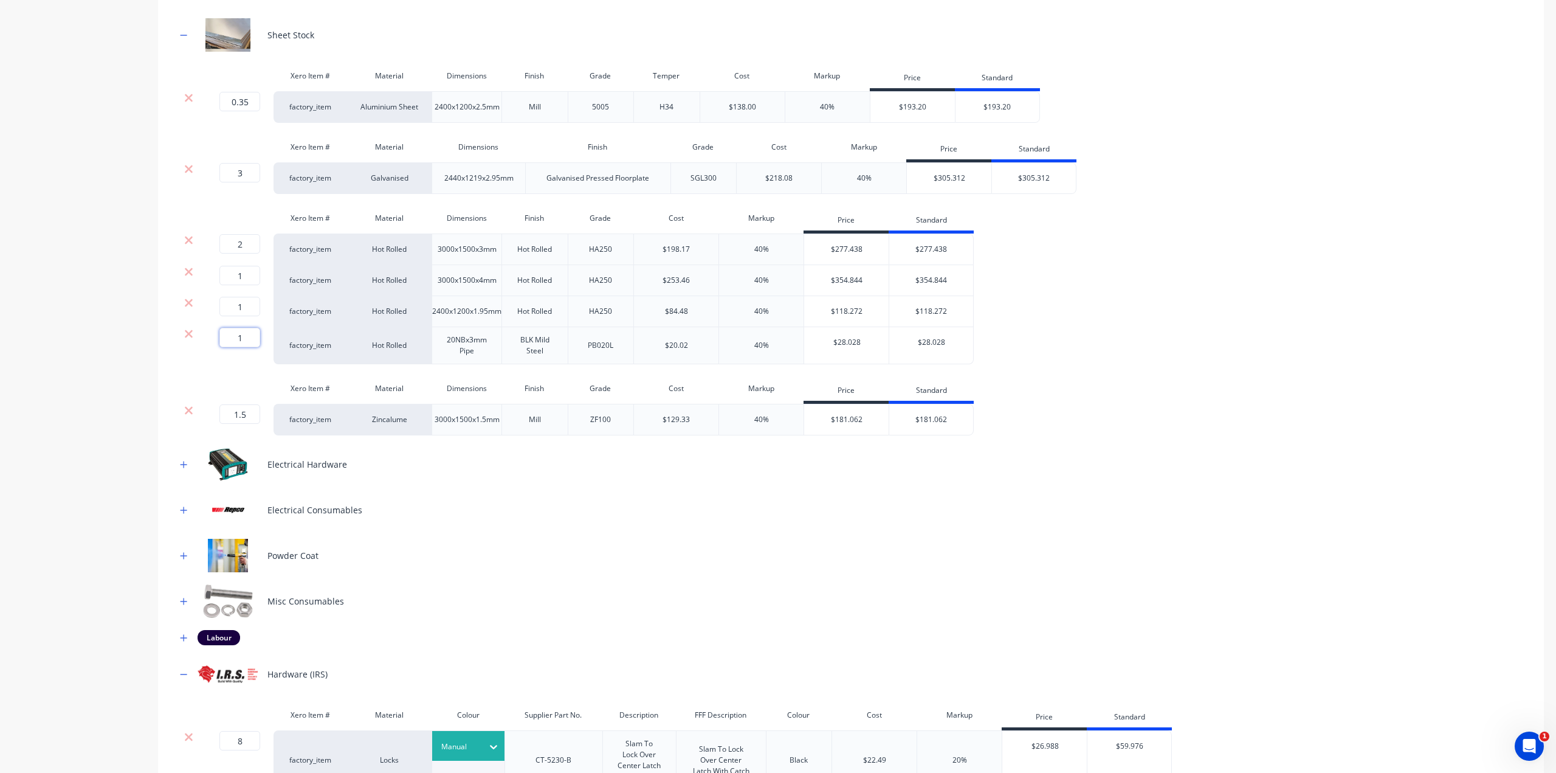
click at [252, 329] on input "1" at bounding box center [239, 337] width 41 height 19
type input "1.3"
click at [117, 348] on div "Product details Collaborate Order History" at bounding box center [76, 202] width 128 height 1857
click at [247, 305] on input "1" at bounding box center [239, 306] width 41 height 19
type input ".6"
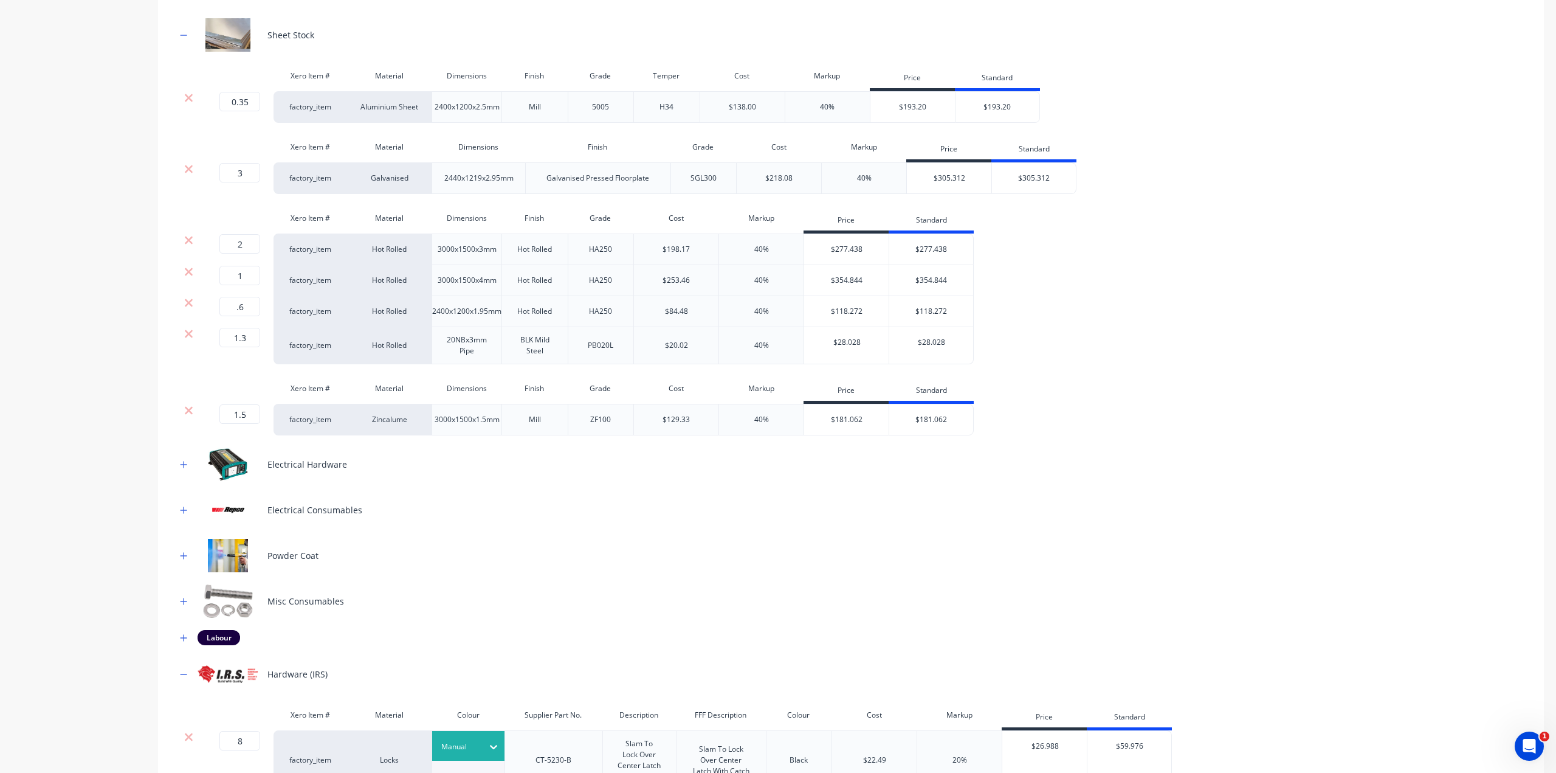
click at [80, 354] on div "Product details Collaborate Order History" at bounding box center [76, 202] width 128 height 1857
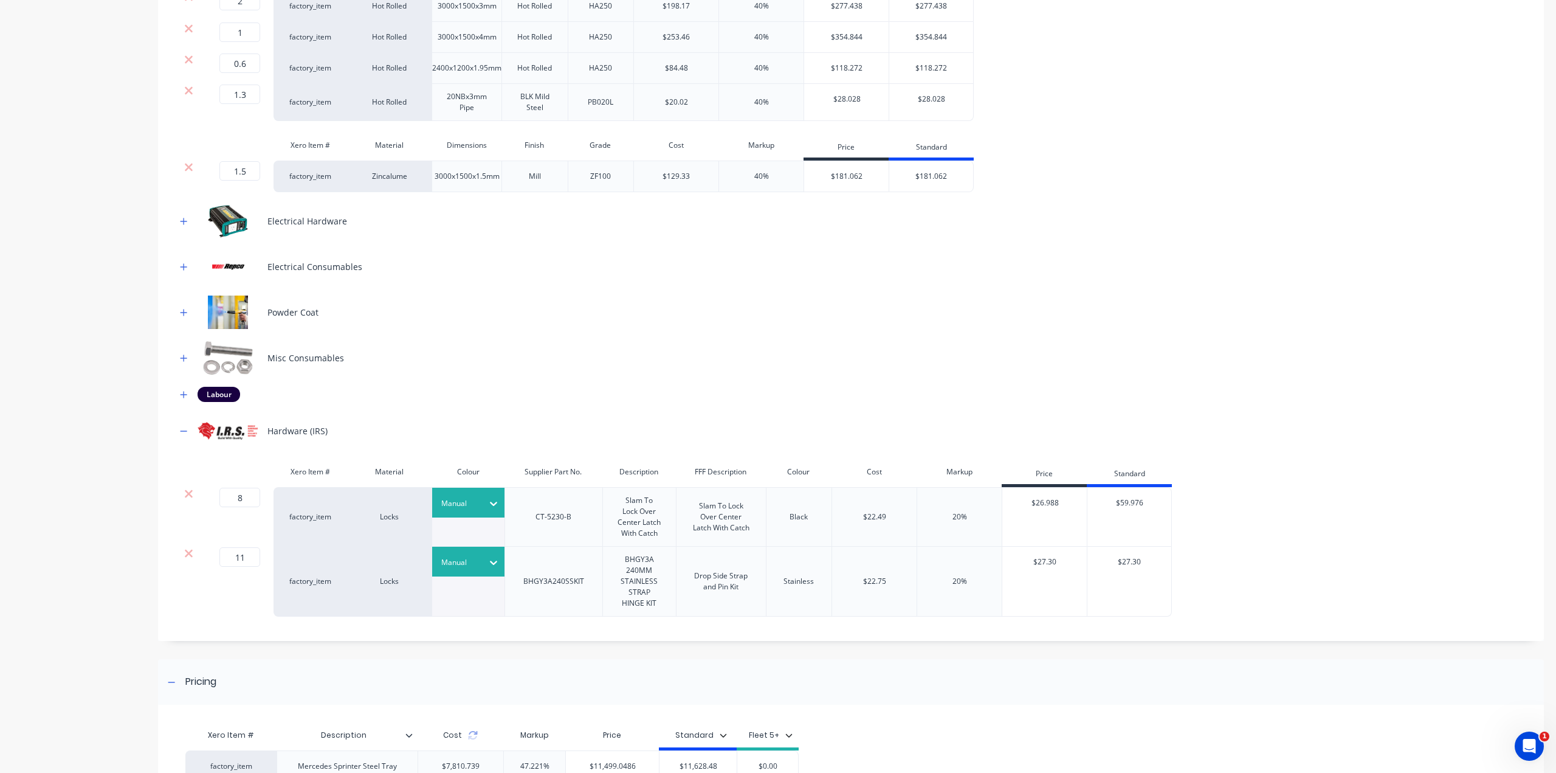
scroll to position [1140, 0]
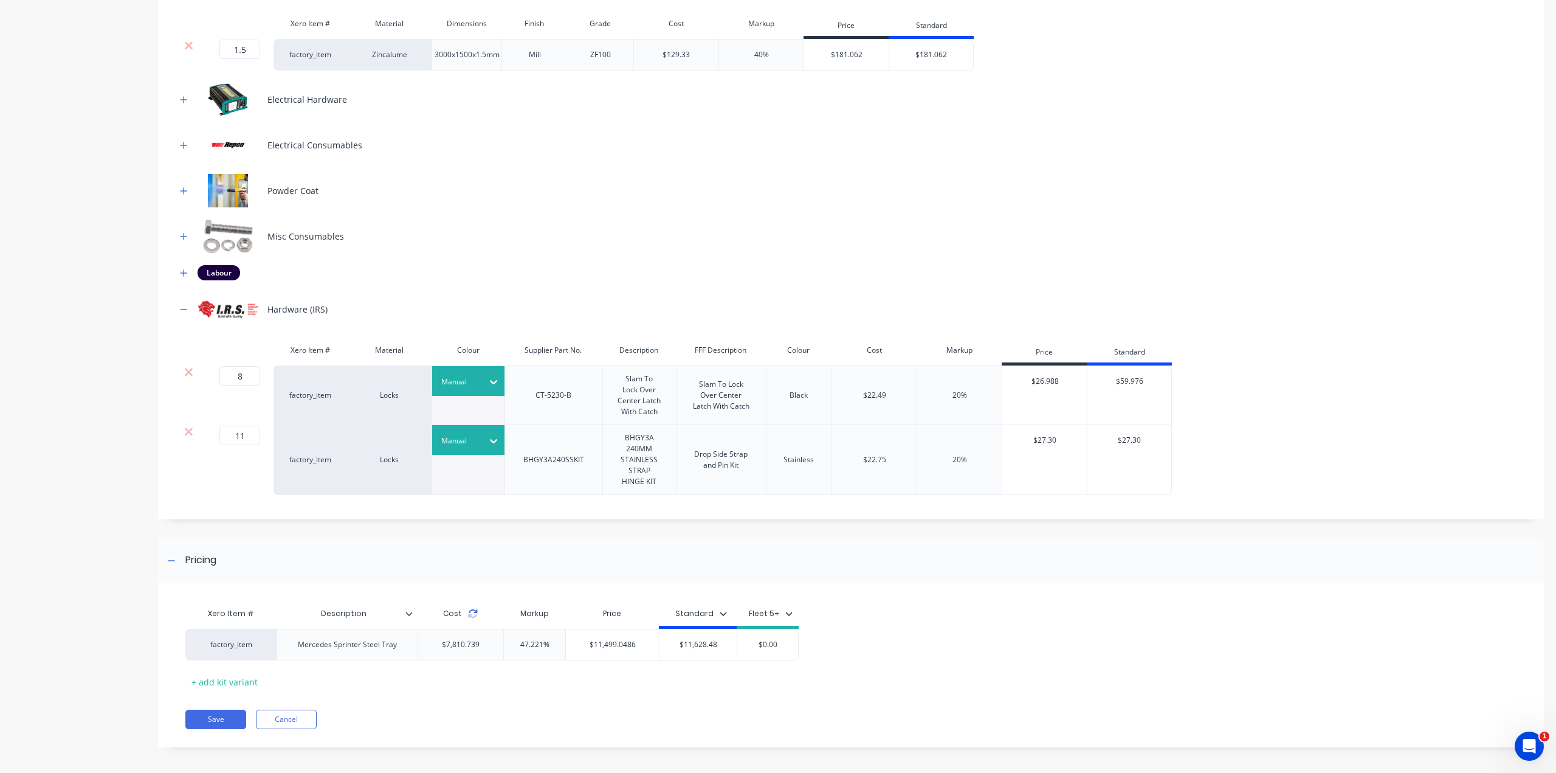
click at [473, 611] on icon at bounding box center [473, 614] width 10 height 10
drag, startPoint x: 714, startPoint y: 644, endPoint x: 695, endPoint y: 641, distance: 18.4
click at [695, 641] on input "$11,628.48" at bounding box center [698, 644] width 77 height 11
type input "$11,499.05"
click at [939, 660] on div "Xero Item # Description Cost Markup Price Standard Fleet 5+ factory_item Merced…" at bounding box center [843, 646] width 1317 height 90
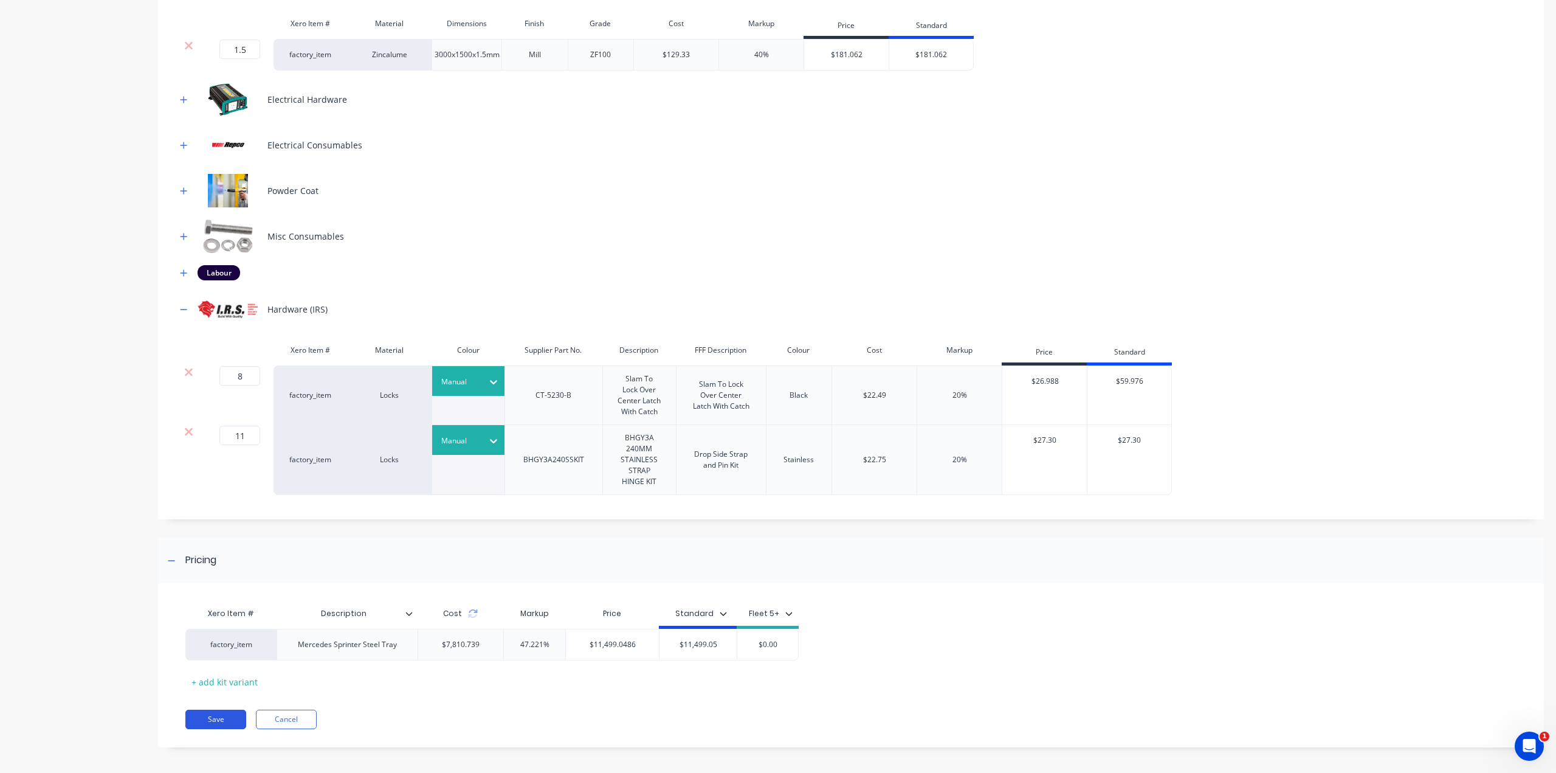
click at [207, 720] on button "Save" at bounding box center [215, 718] width 61 height 19
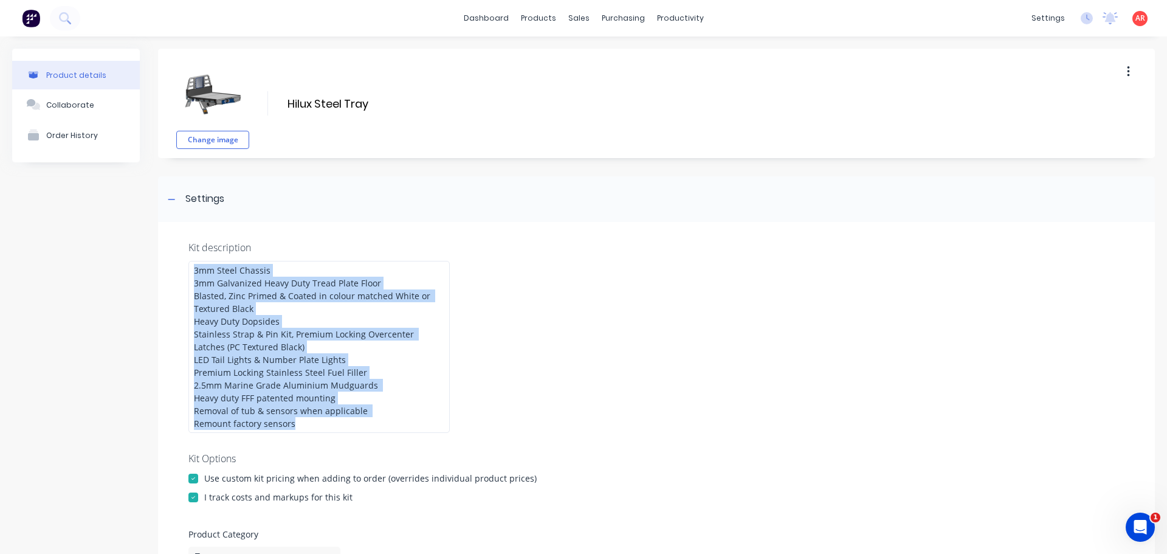
scroll to position [73, 0]
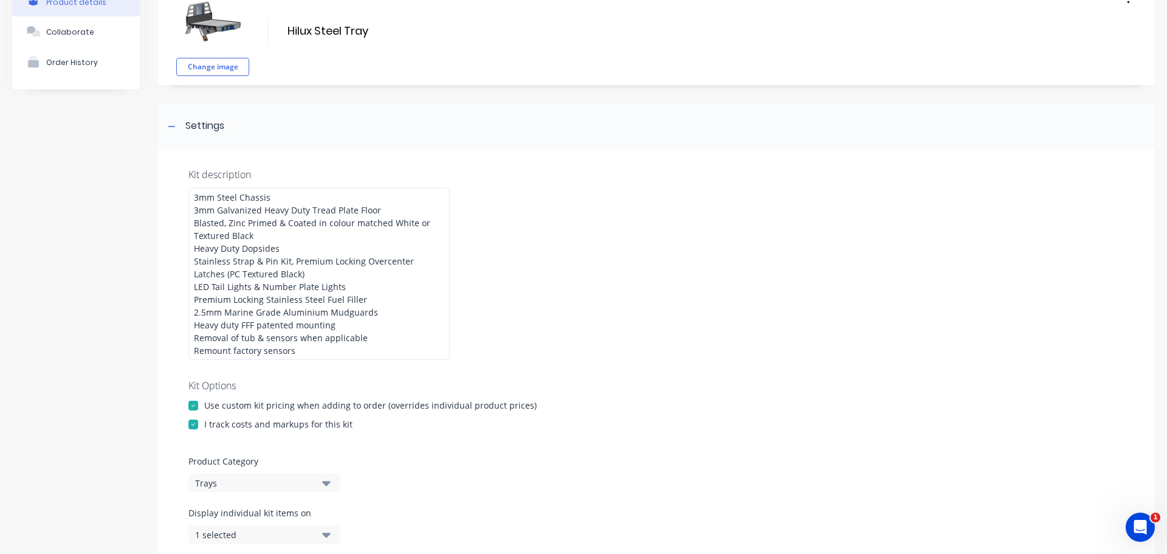
click at [598, 339] on div "Kit description 3mm Steel Chassis 3mm Galvanized Heavy Duty Tread Plate Floor B…" at bounding box center [656, 388] width 997 height 479
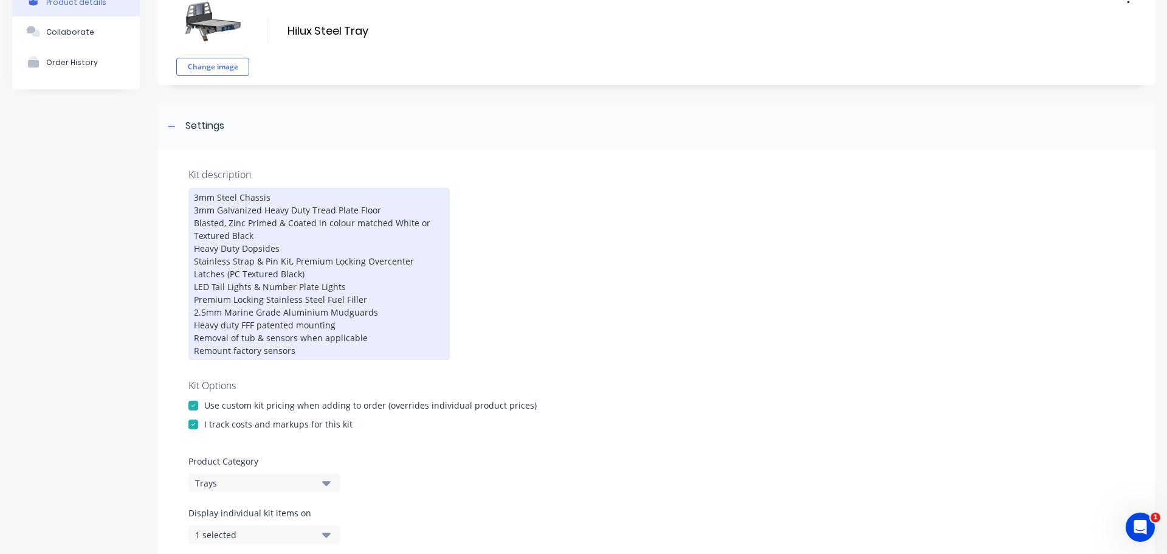
click at [221, 196] on div "3mm Steel Chassis 3mm Galvanized Heavy Duty Tread Plate Floor Blasted, Zinc Pri…" at bounding box center [318, 274] width 261 height 172
drag, startPoint x: 328, startPoint y: 222, endPoint x: 408, endPoint y: 223, distance: 80.3
click at [328, 222] on div "3mm steel chassis 3mm galvanized heavy duty tread plate floor Blasted, Zinc Pri…" at bounding box center [318, 274] width 261 height 172
click at [257, 251] on div "3mm steel chassis 3mm galvanized heavy duty tread plate floor Blasted, Zinc Pri…" at bounding box center [318, 274] width 261 height 172
click at [249, 249] on div "3mm steel chassis 3mm galvanized heavy duty tread plate floor Blasted, Zinc Pri…" at bounding box center [318, 274] width 261 height 172
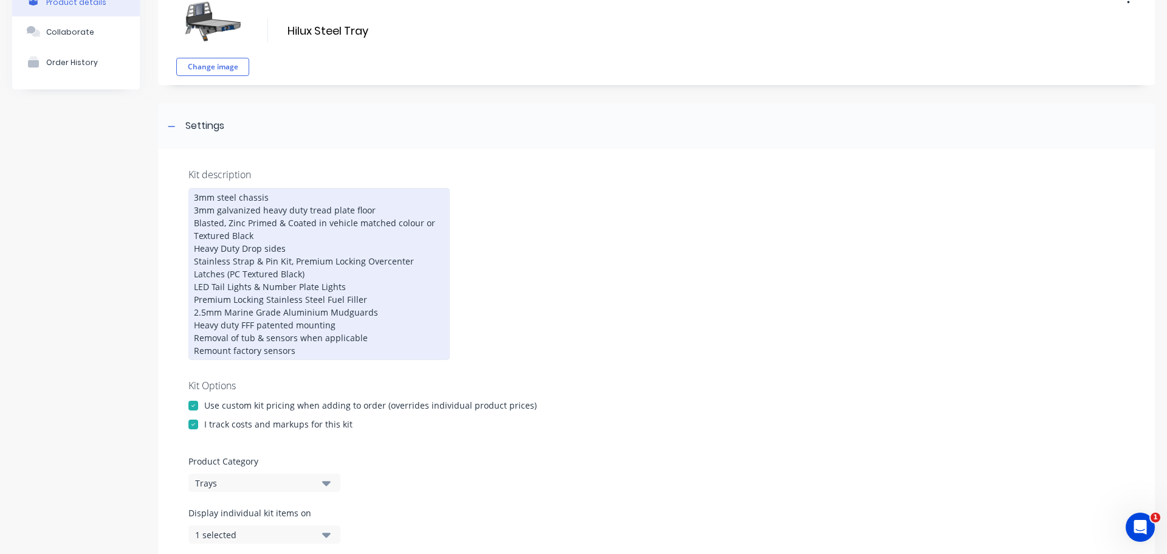
click at [384, 264] on div "3mm steel chassis 3mm galvanized heavy duty tread plate floor Blasted, Zinc Pri…" at bounding box center [318, 274] width 261 height 172
click at [299, 313] on div "3mm steel chassis 3mm galvanized heavy duty tread plate floor Blasted, Zinc Pri…" at bounding box center [318, 274] width 261 height 172
click at [299, 350] on div "3mm steel chassis 3mm galvanized heavy duty tread plate floor Blasted, Zinc Pri…" at bounding box center [318, 274] width 261 height 172
click at [235, 311] on div "3mm steel chassis 3mm galvanized heavy duty tread plate floor Blasted, Zinc Pri…" at bounding box center [318, 274] width 261 height 172
click at [371, 314] on div "3mm steel chassis 3mm galvanized heavy duty tread plate floor Blasted, zinc pri…" at bounding box center [318, 274] width 261 height 172
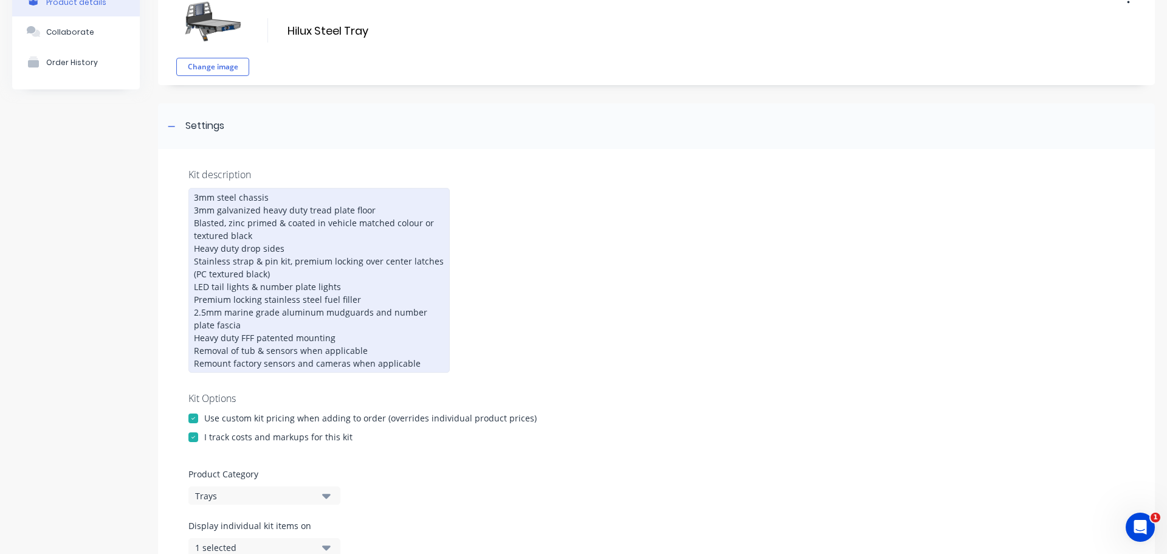
click at [364, 343] on div "3mm steel chassis 3mm galvanized heavy duty tread plate floor Blasted, zinc pri…" at bounding box center [318, 280] width 261 height 185
drag, startPoint x: 231, startPoint y: 329, endPoint x: 370, endPoint y: 315, distance: 139.8
click at [370, 315] on div "3mm steel chassis 3mm galvanized heavy duty tread plate floor Blasted, zinc pri…" at bounding box center [318, 280] width 261 height 185
copy div "and number plate fascia"
click at [357, 334] on div "3mm steel chassis 3mm galvanized heavy duty tread plate floor Blasted, zinc pri…" at bounding box center [318, 280] width 261 height 185
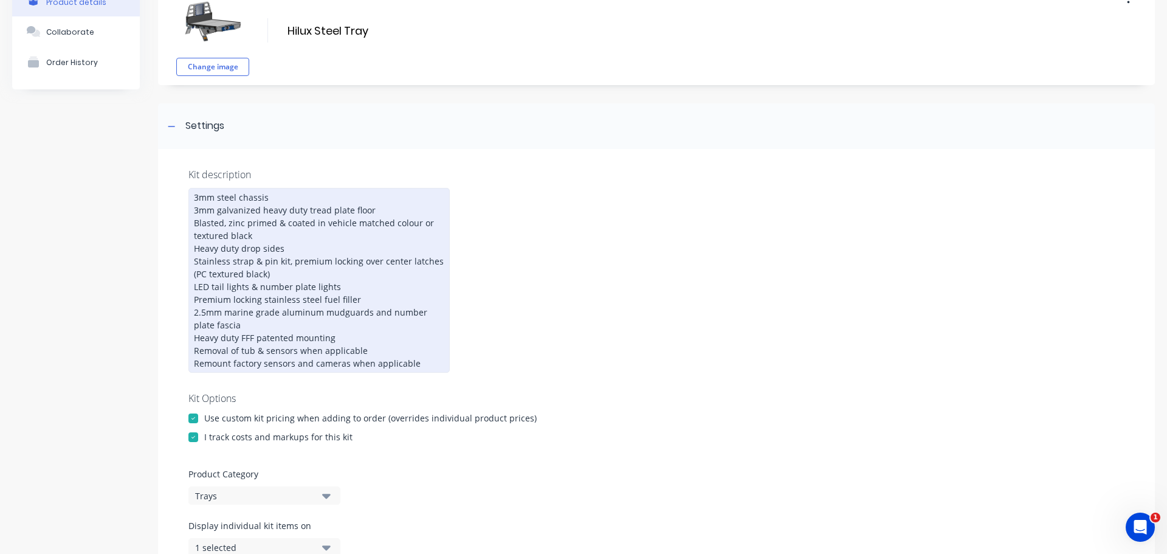
click at [193, 220] on div "3mm steel chassis 3mm galvanized heavy duty tread plate floor Blasted, zinc pri…" at bounding box center [318, 280] width 261 height 185
drag, startPoint x: 288, startPoint y: 224, endPoint x: 242, endPoint y: 227, distance: 45.7
click at [242, 227] on div "3mm steel chassis 3mm galvanized heavy duty tread plate floor Heavy Duty headbo…" at bounding box center [318, 280] width 261 height 185
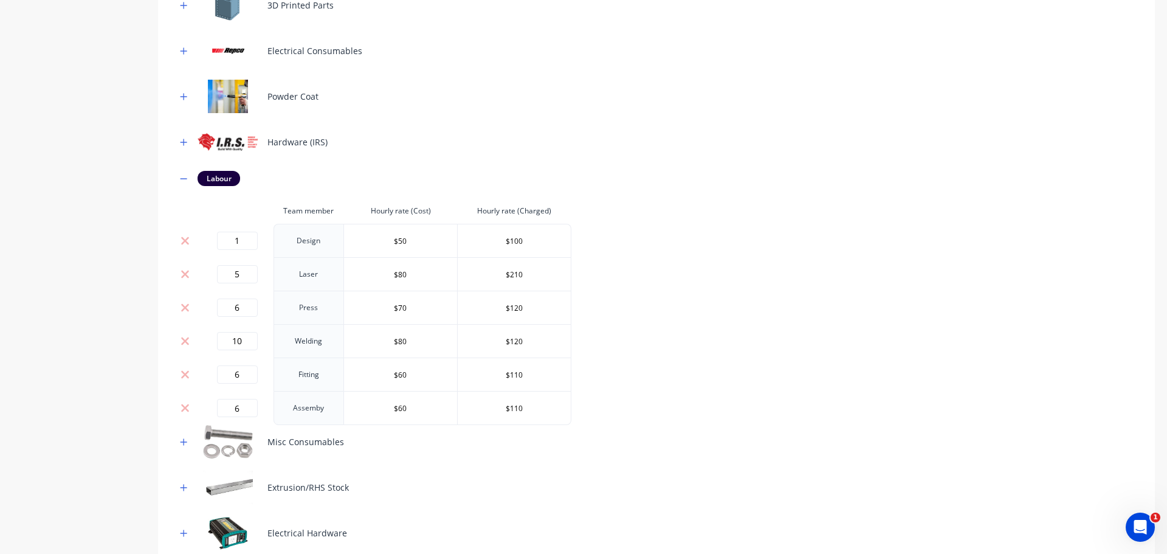
scroll to position [1198, 0]
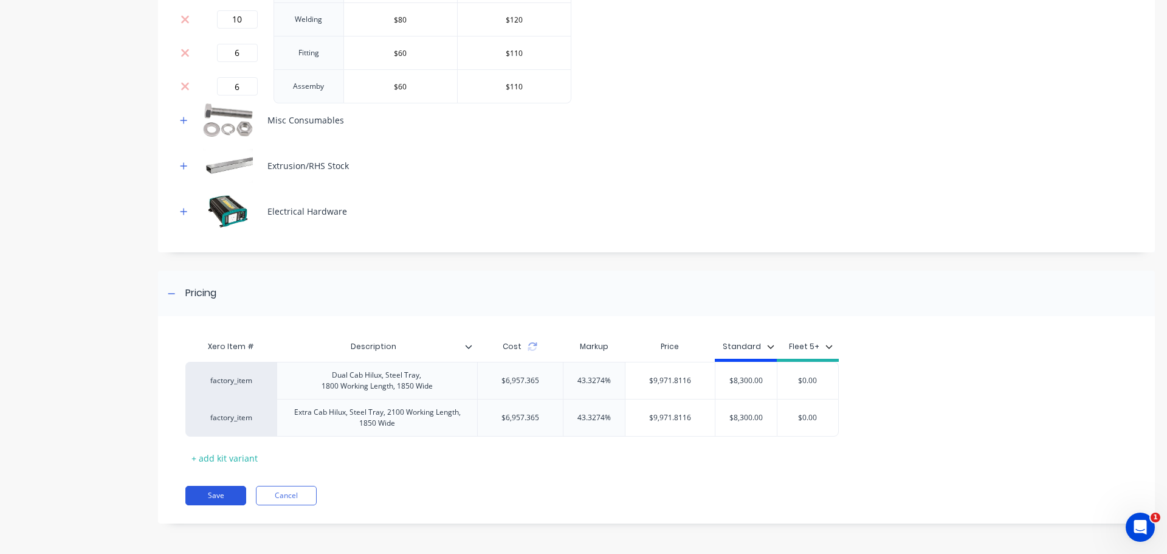
click at [226, 497] on button "Save" at bounding box center [215, 495] width 61 height 19
